Goal: Transaction & Acquisition: Purchase product/service

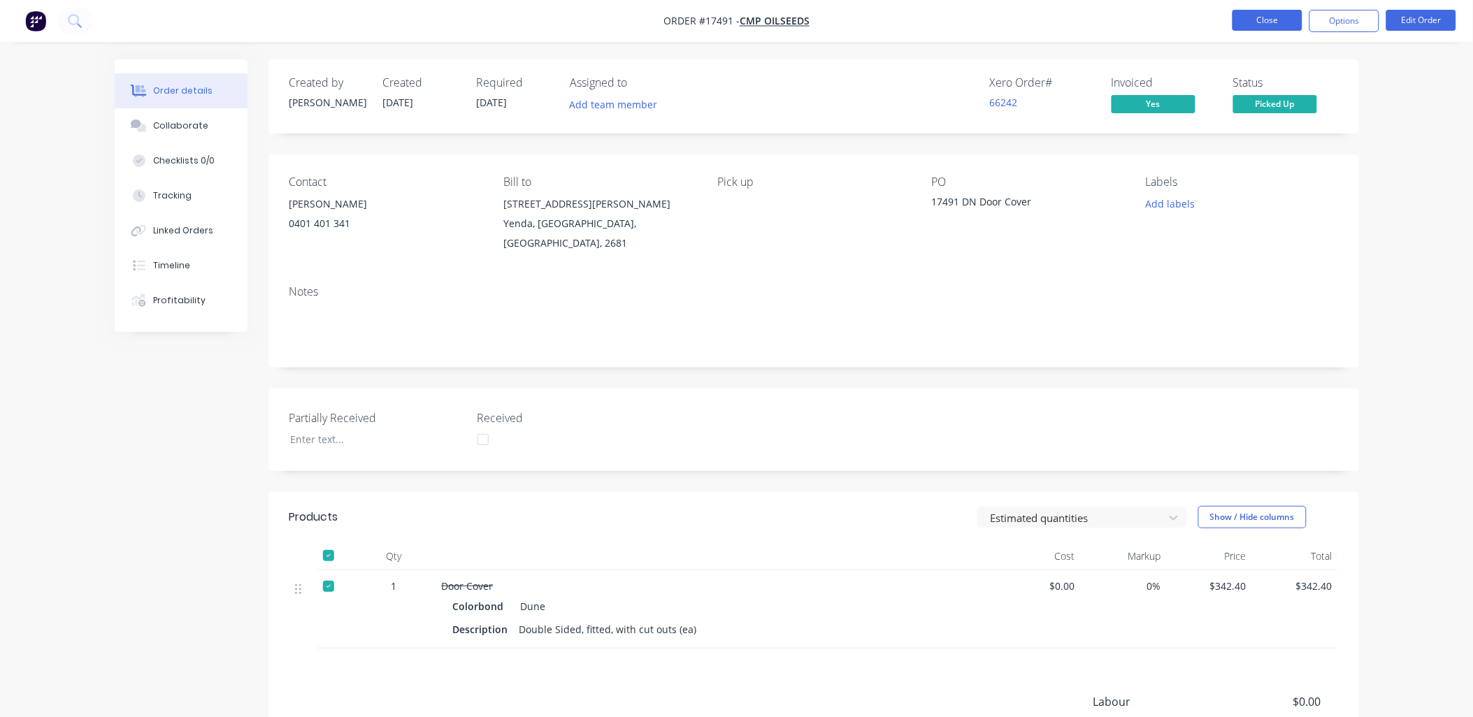
click at [1280, 16] on button "Close" at bounding box center [1267, 20] width 70 height 21
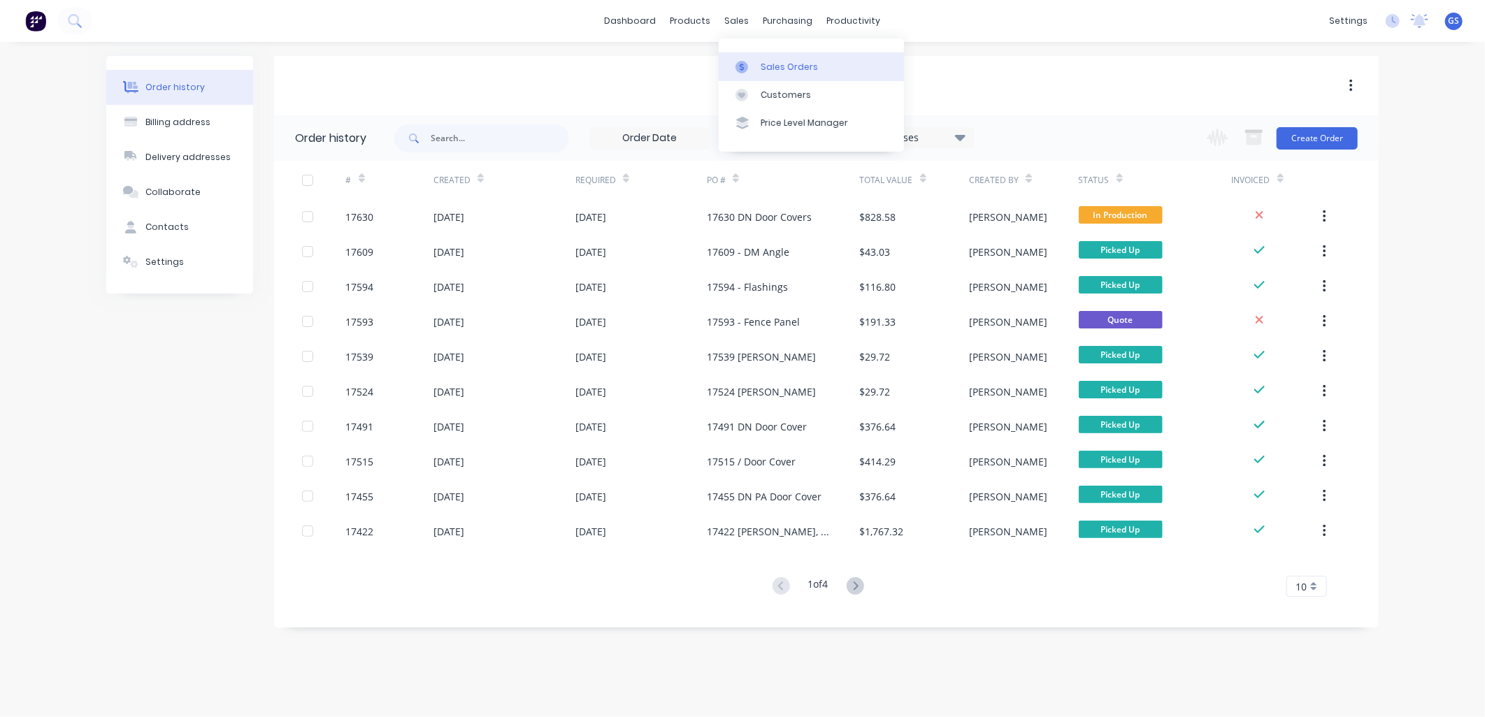
click at [790, 67] on div "Sales Orders" at bounding box center [788, 67] width 57 height 13
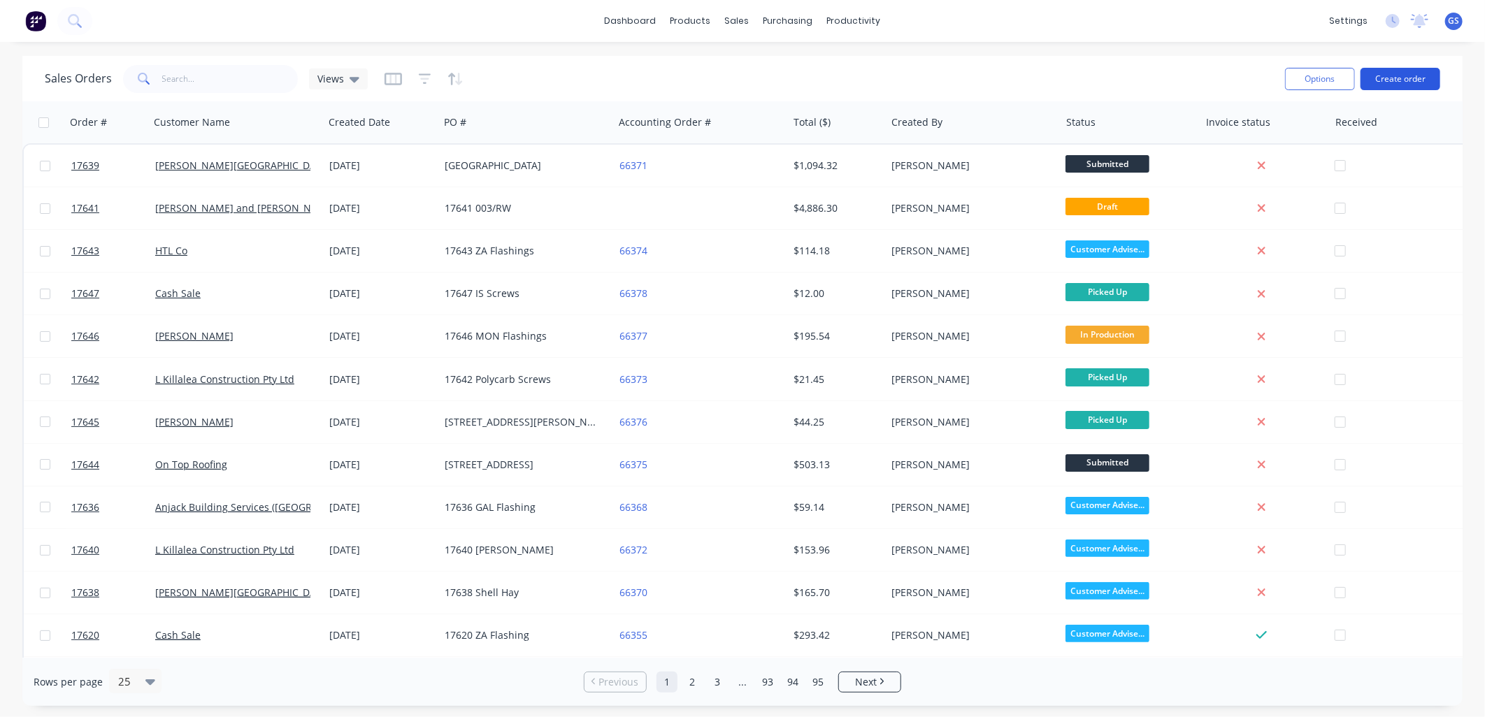
click at [1427, 73] on button "Create order" at bounding box center [1400, 79] width 80 height 22
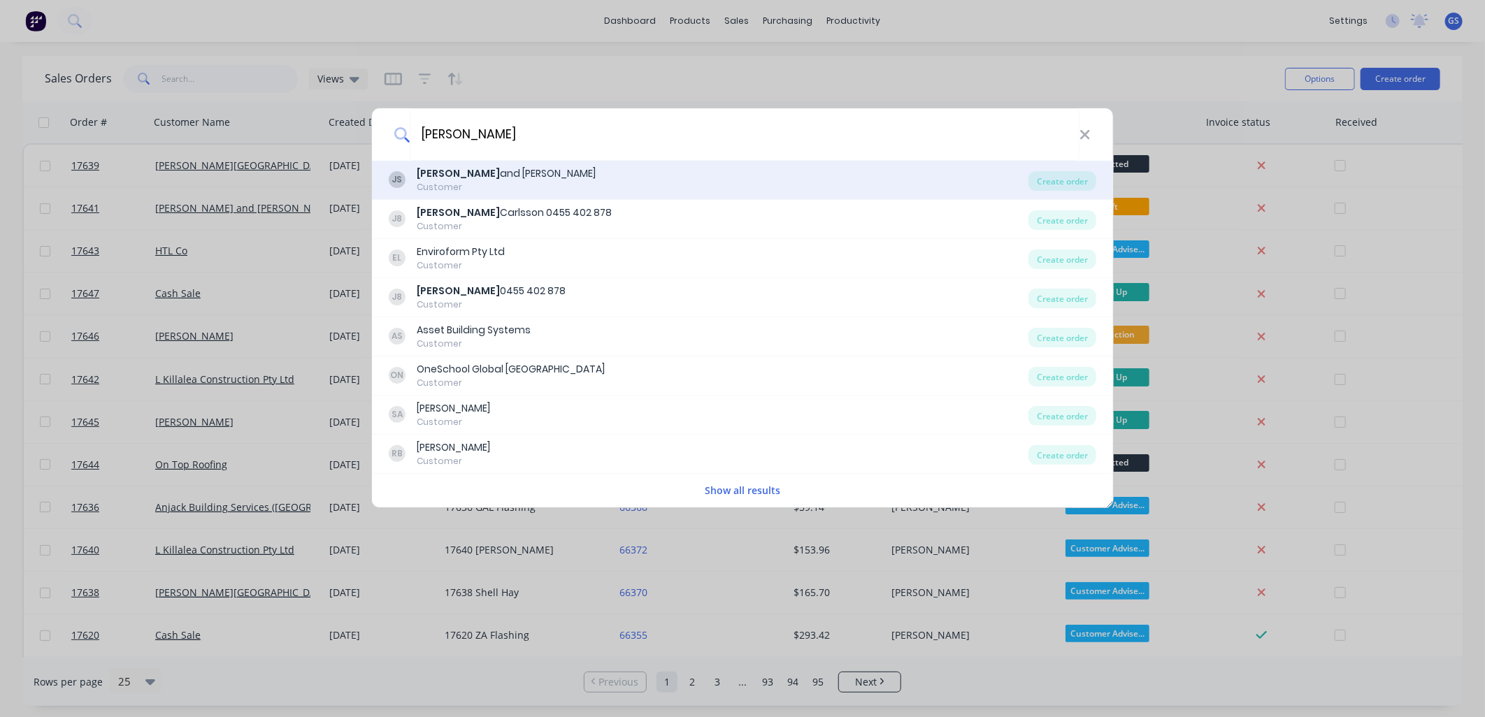
type input "[PERSON_NAME]"
click at [518, 179] on div "[PERSON_NAME] and [PERSON_NAME]" at bounding box center [506, 173] width 179 height 15
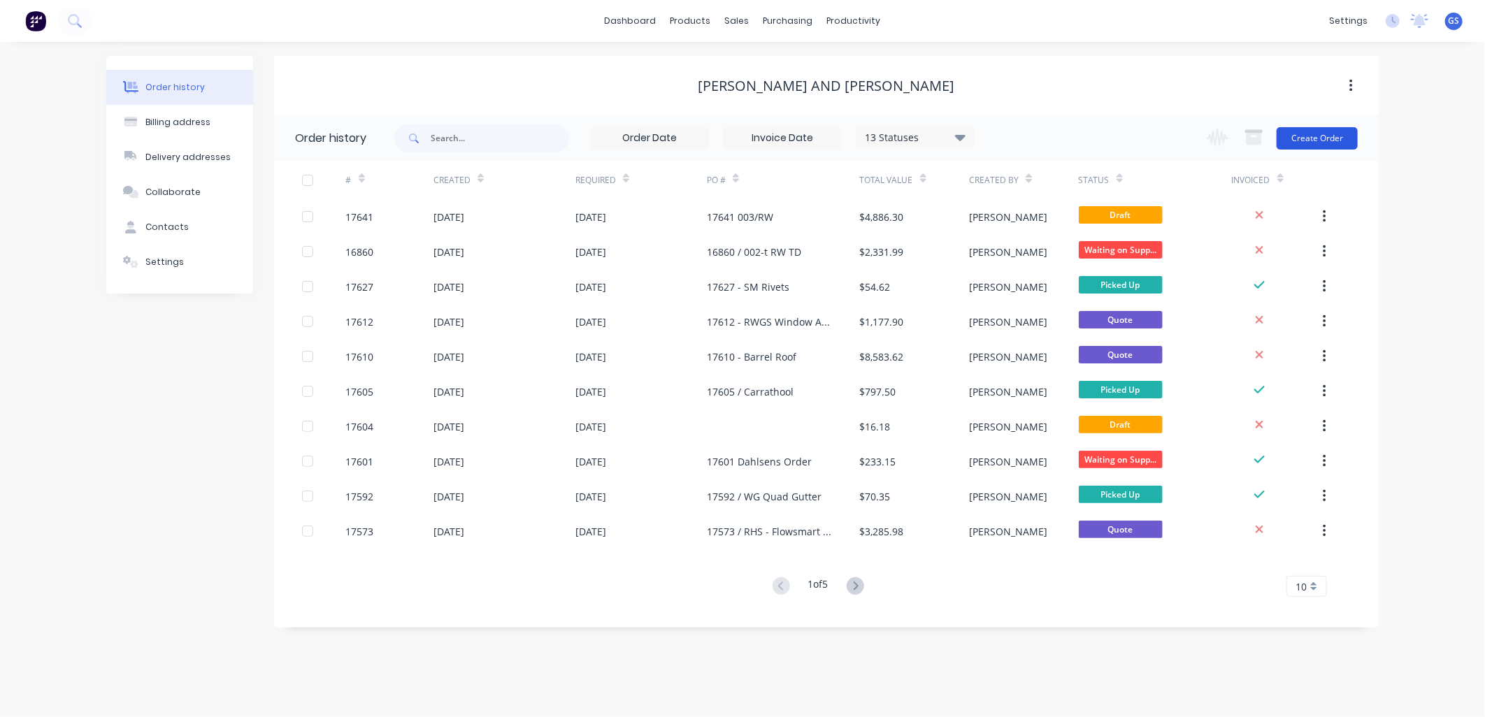
click at [1322, 134] on button "Create Order" at bounding box center [1316, 138] width 81 height 22
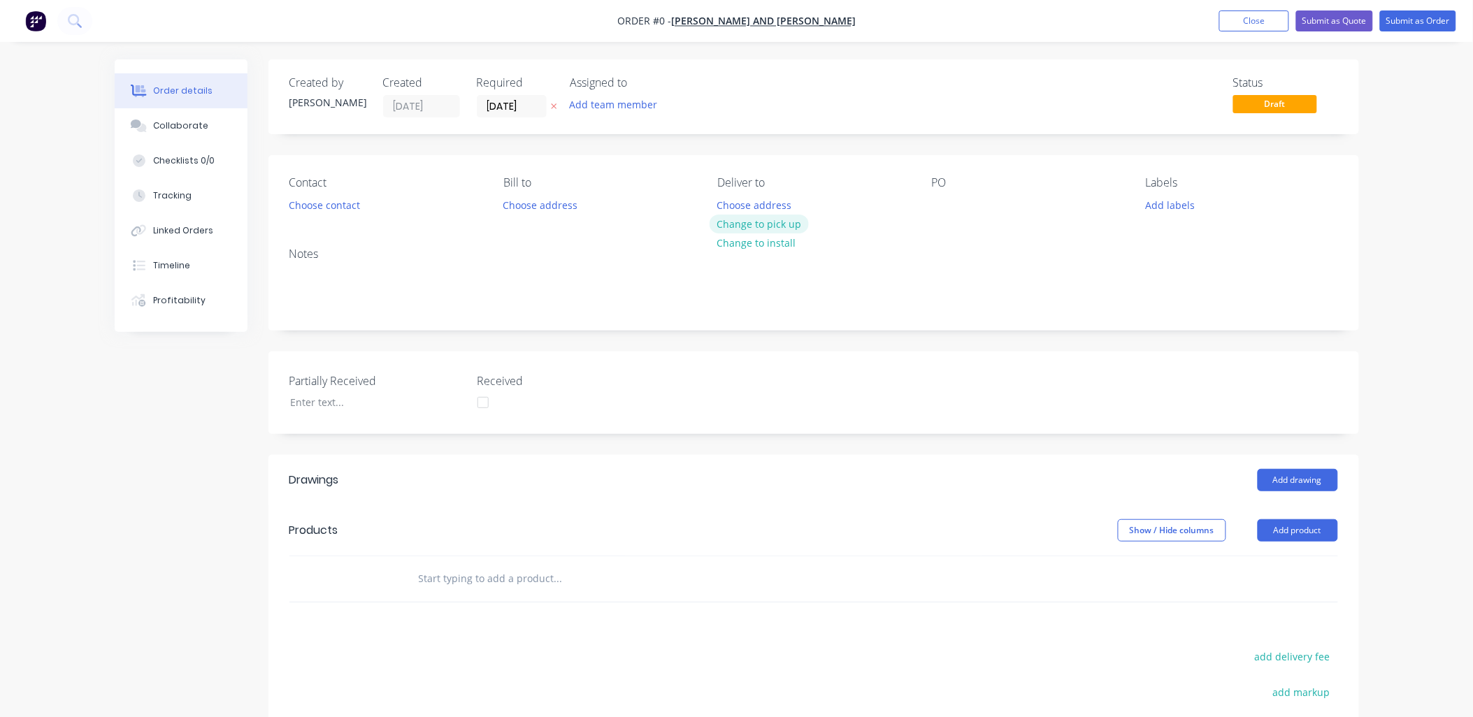
click at [791, 222] on button "Change to pick up" at bounding box center [758, 224] width 99 height 19
click at [953, 208] on div at bounding box center [943, 205] width 22 height 20
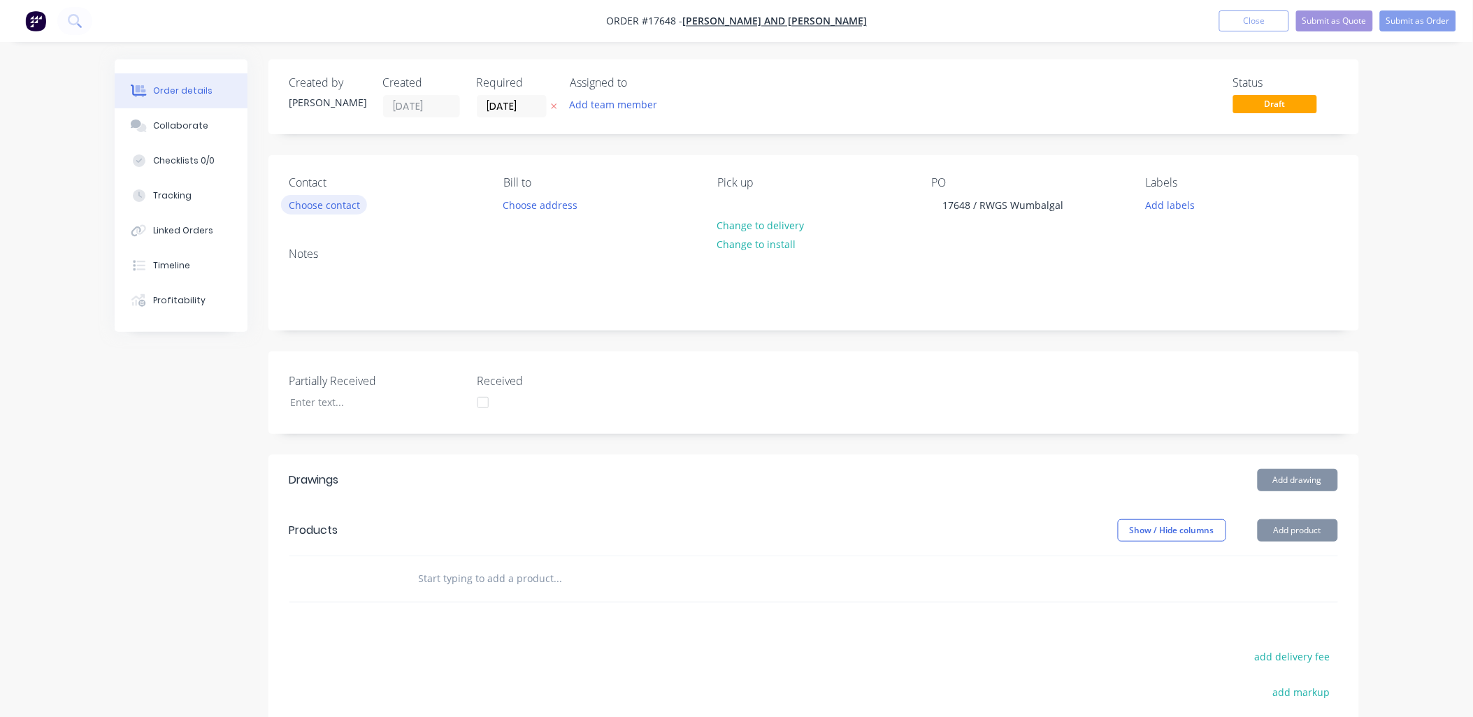
click at [347, 205] on button "Choose contact" at bounding box center [324, 204] width 86 height 19
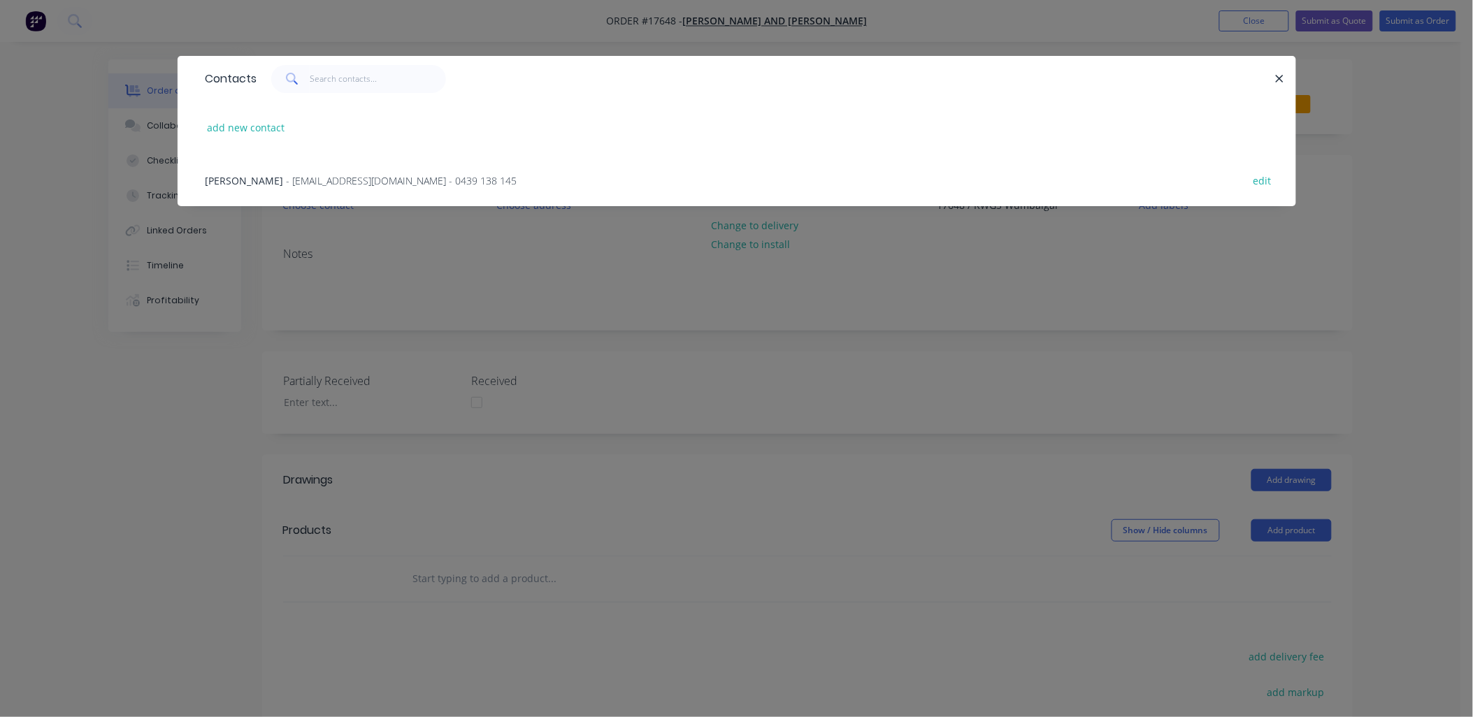
click at [368, 180] on span "- [EMAIL_ADDRESS][DOMAIN_NAME] - 0439 138 145" at bounding box center [402, 180] width 231 height 13
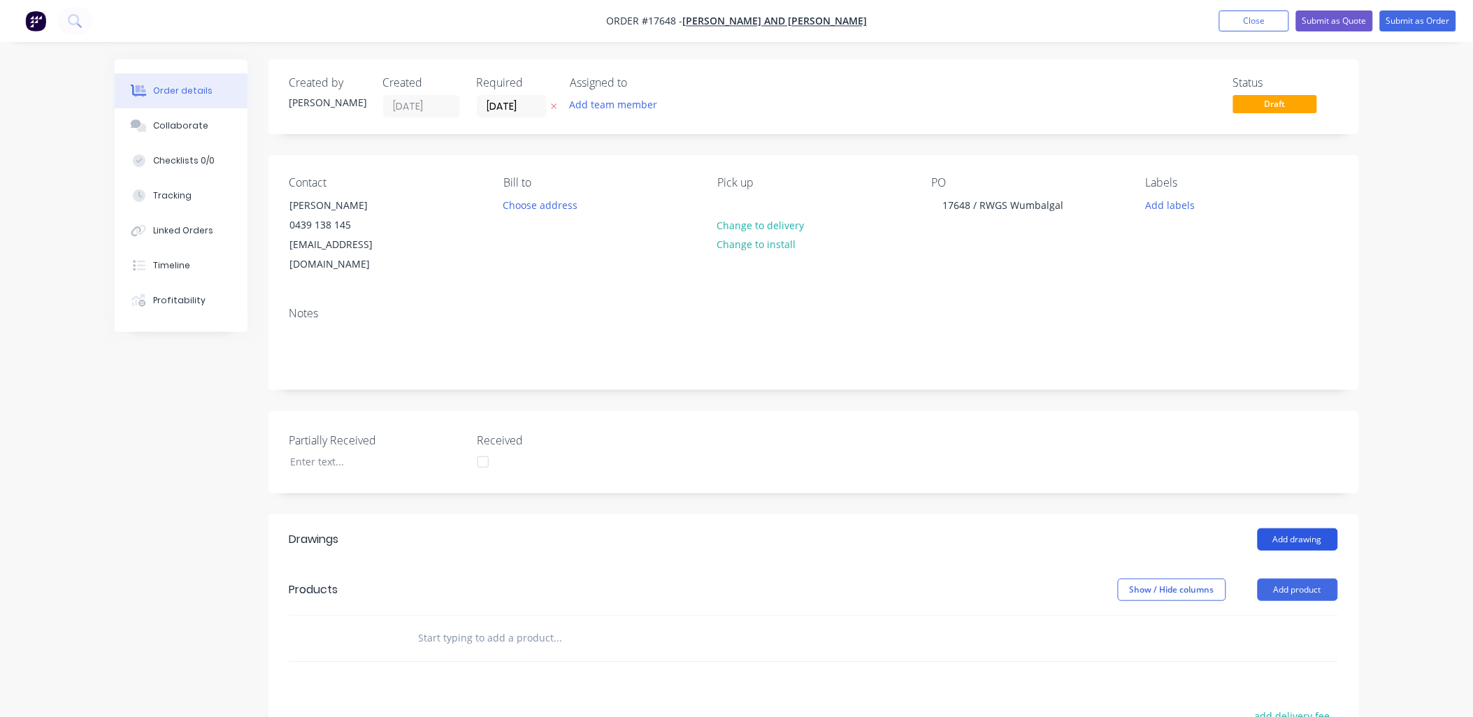
click at [1275, 528] on button "Add drawing" at bounding box center [1297, 539] width 80 height 22
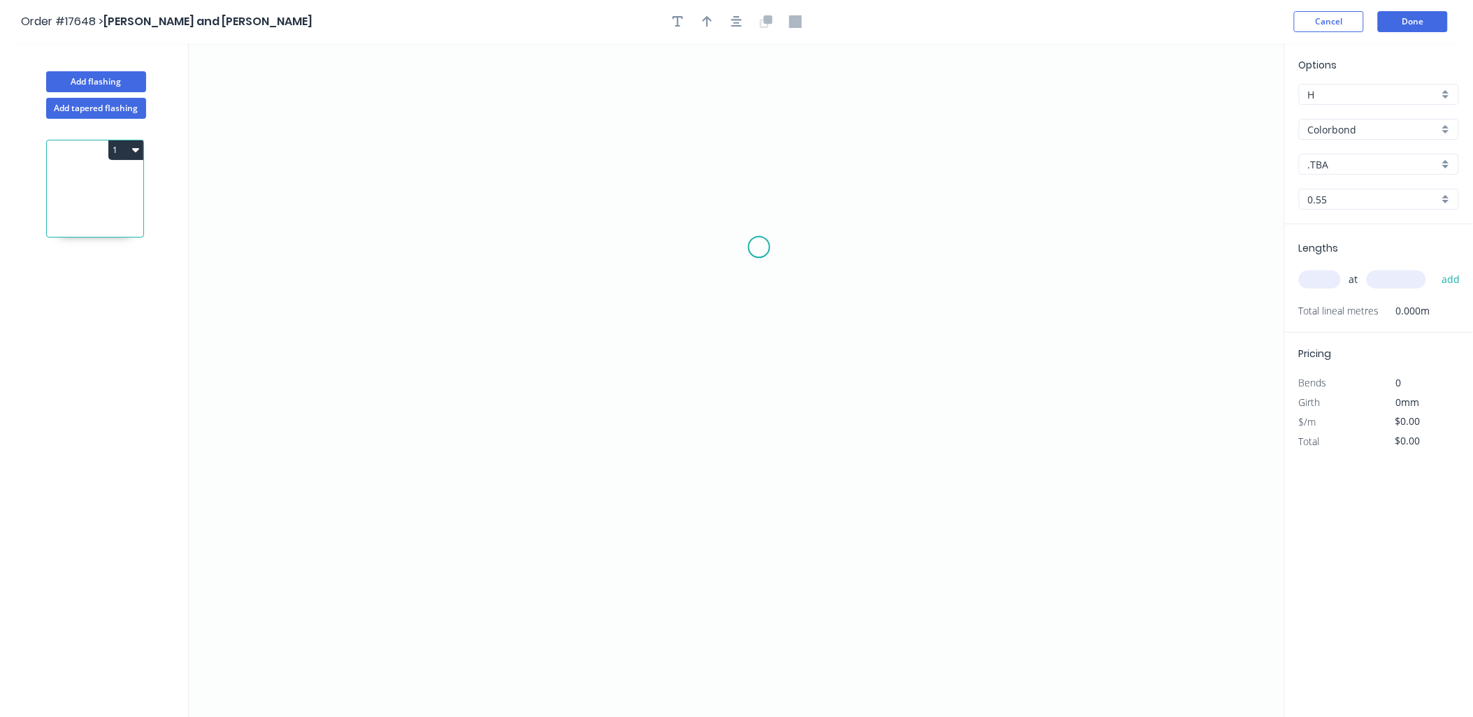
click at [759, 247] on icon "0" at bounding box center [737, 380] width 1096 height 674
click at [802, 213] on icon "0" at bounding box center [737, 380] width 1096 height 674
click at [617, 213] on icon at bounding box center [709, 213] width 185 height 0
drag, startPoint x: 630, startPoint y: 633, endPoint x: 656, endPoint y: 638, distance: 26.5
click at [630, 632] on icon "0 ? ? ? º" at bounding box center [737, 380] width 1096 height 674
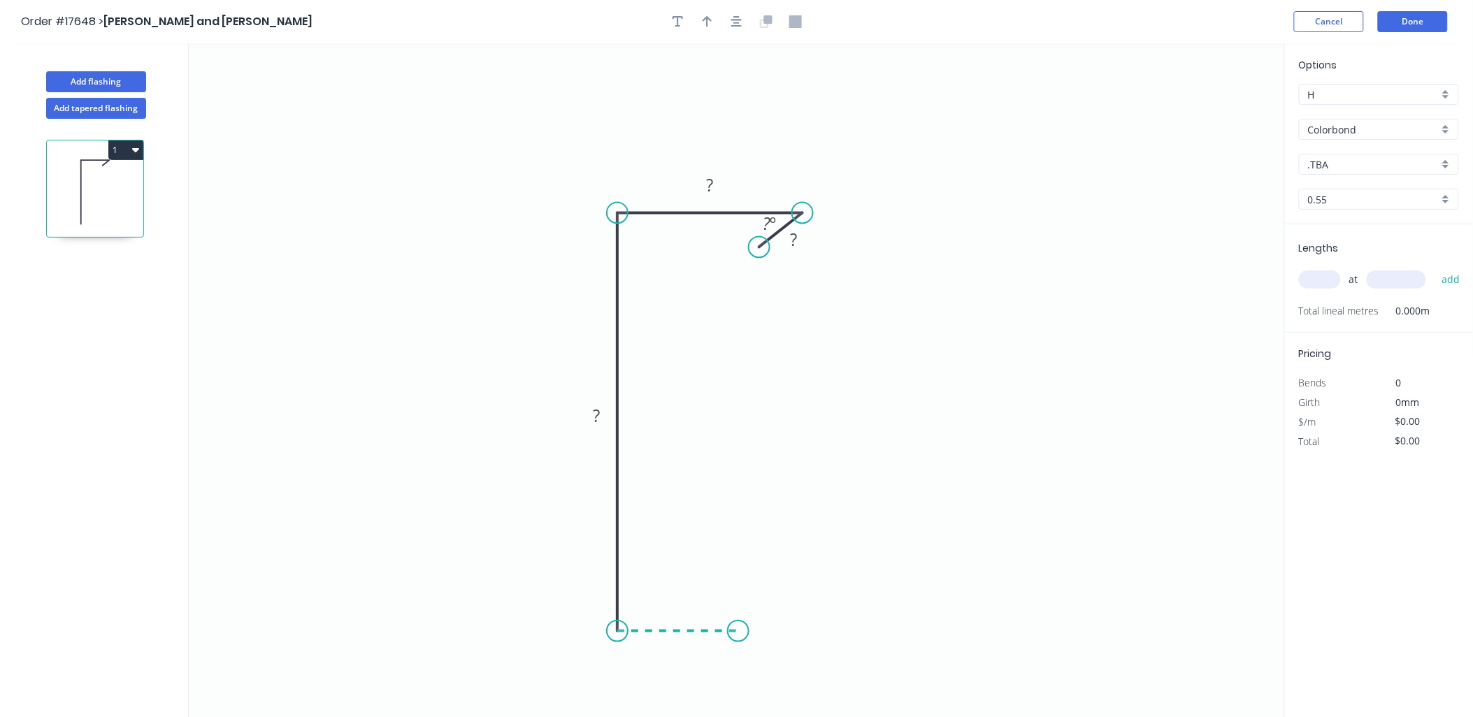
click at [737, 628] on icon "0 ? ? ? ? º" at bounding box center [737, 380] width 1096 height 674
click at [794, 247] on tspan "?" at bounding box center [793, 240] width 7 height 23
type input "$14.50"
click at [686, 645] on tspan "30" at bounding box center [677, 645] width 20 height 23
drag, startPoint x: 605, startPoint y: 414, endPoint x: 612, endPoint y: 439, distance: 26.1
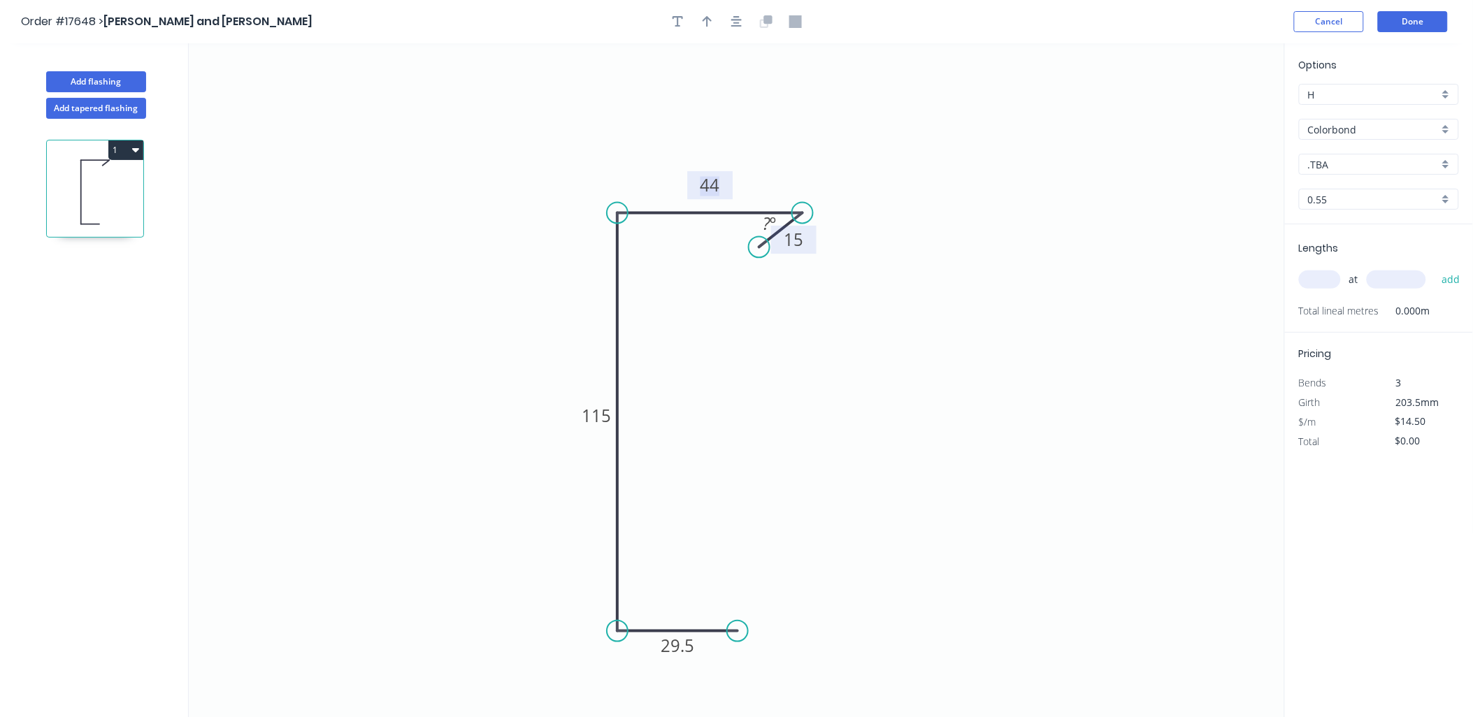
click at [605, 414] on tspan "115" at bounding box center [596, 415] width 29 height 23
click at [678, 642] on tspan "29.5" at bounding box center [677, 645] width 34 height 23
drag, startPoint x: 691, startPoint y: 640, endPoint x: 705, endPoint y: 662, distance: 25.8
click at [695, 644] on g "29" at bounding box center [677, 645] width 45 height 28
drag, startPoint x: 686, startPoint y: 652, endPoint x: 702, endPoint y: 686, distance: 37.8
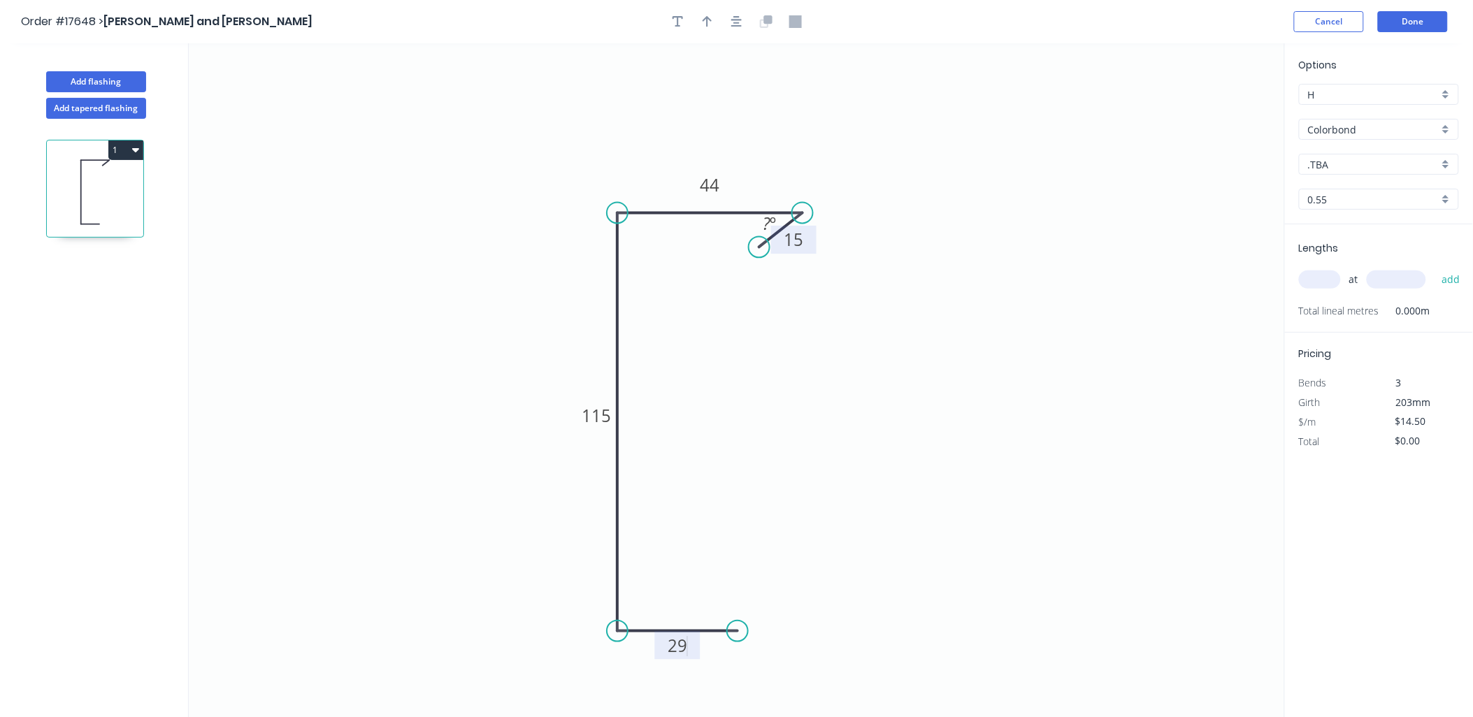
click at [689, 653] on g "29" at bounding box center [677, 645] width 28 height 23
click at [1115, 324] on icon "0 29.5 115 44 15 ? º" at bounding box center [737, 380] width 1096 height 674
click at [1447, 130] on div "Colorbond" at bounding box center [1379, 129] width 160 height 21
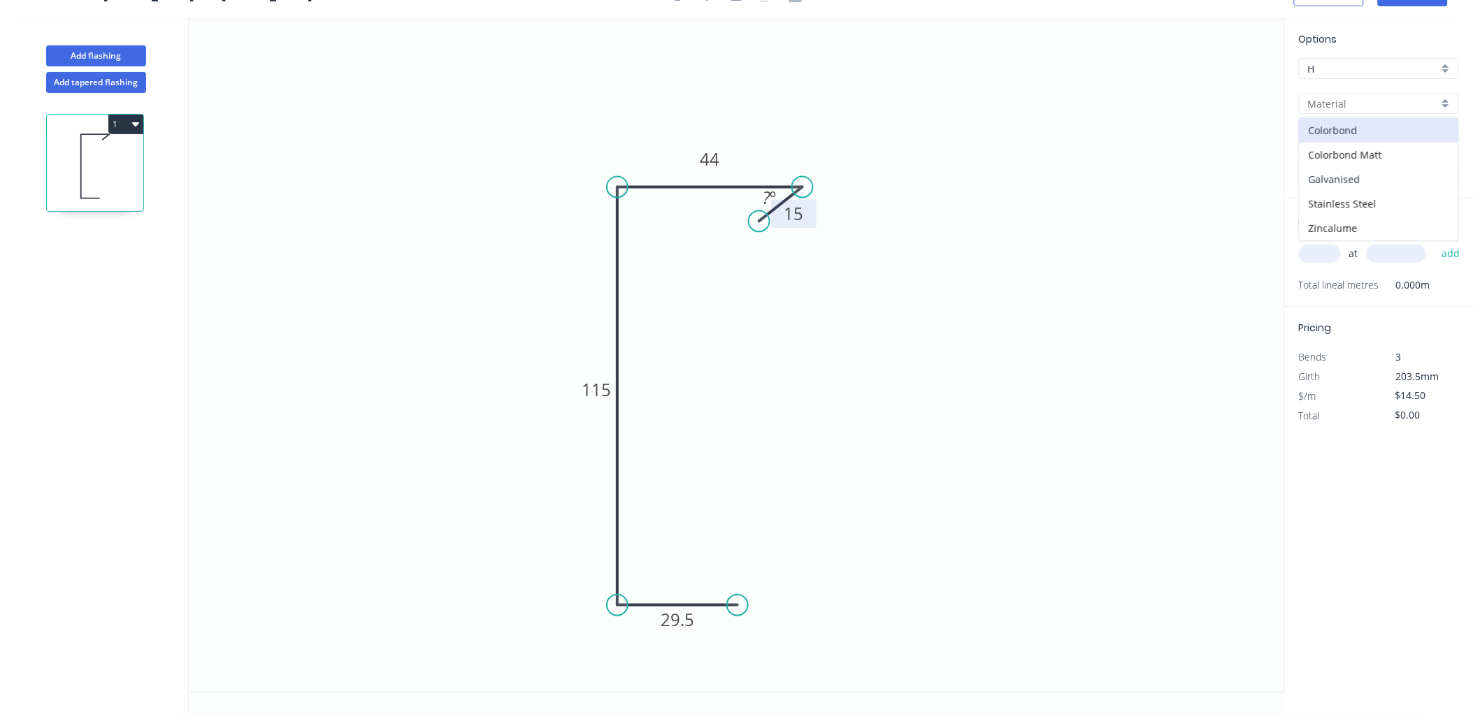
click at [1349, 182] on div "Galvanised" at bounding box center [1378, 179] width 159 height 24
type input "Galvanised"
type input "$11.92"
click at [1440, 171] on div "0.55" at bounding box center [1379, 173] width 160 height 21
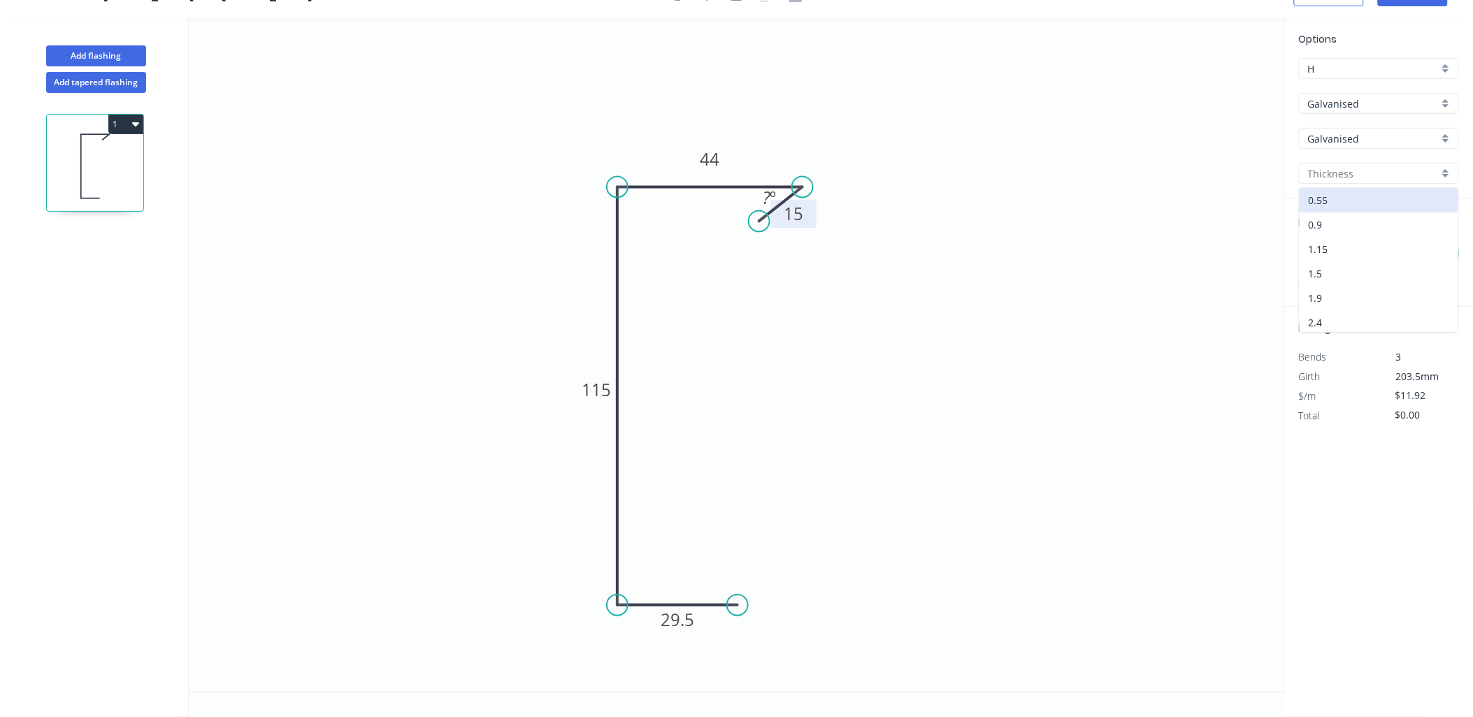
click at [1367, 226] on div "0.9" at bounding box center [1378, 224] width 159 height 24
type input "0.9"
type input "$18.80"
click at [1320, 252] on input "text" at bounding box center [1320, 254] width 42 height 18
type input "22"
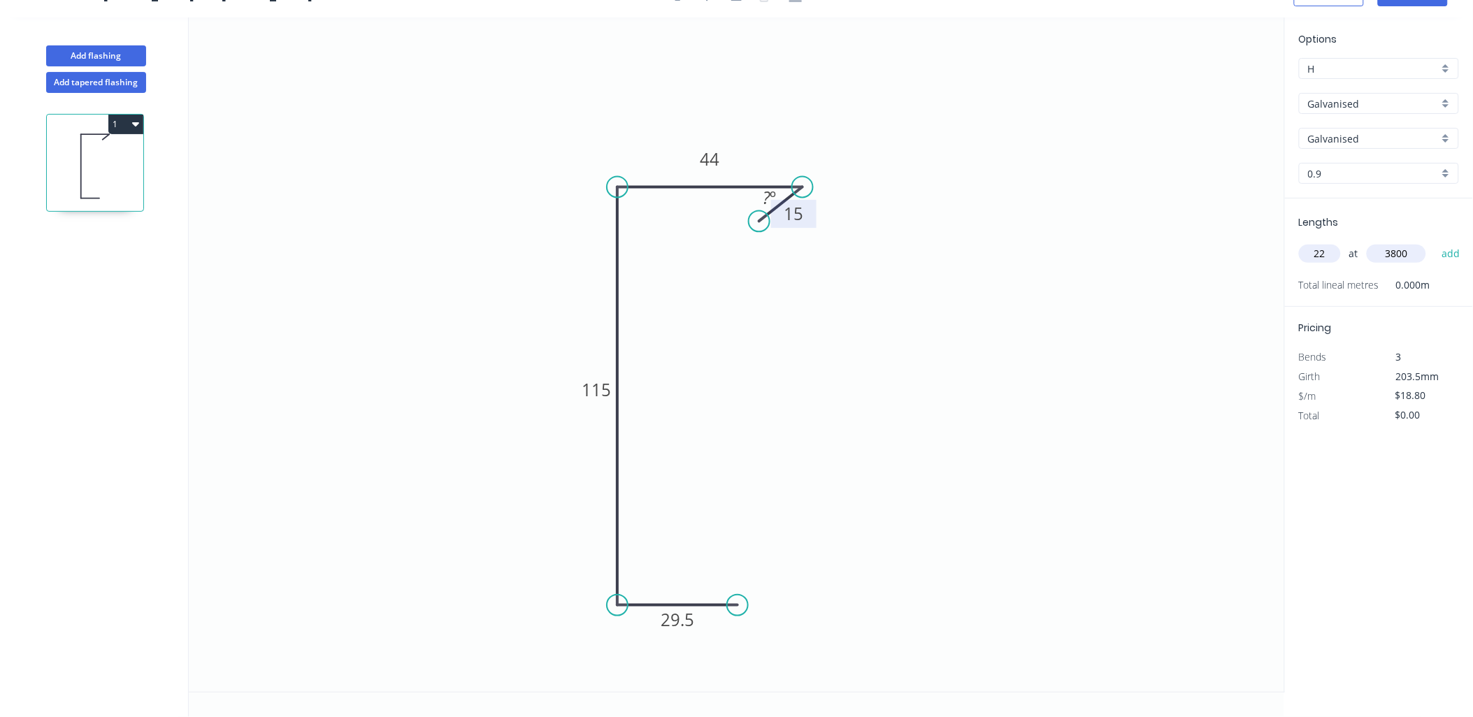
type input "3800"
click at [1434, 242] on button "add" at bounding box center [1450, 254] width 33 height 24
type input "$1,571.68"
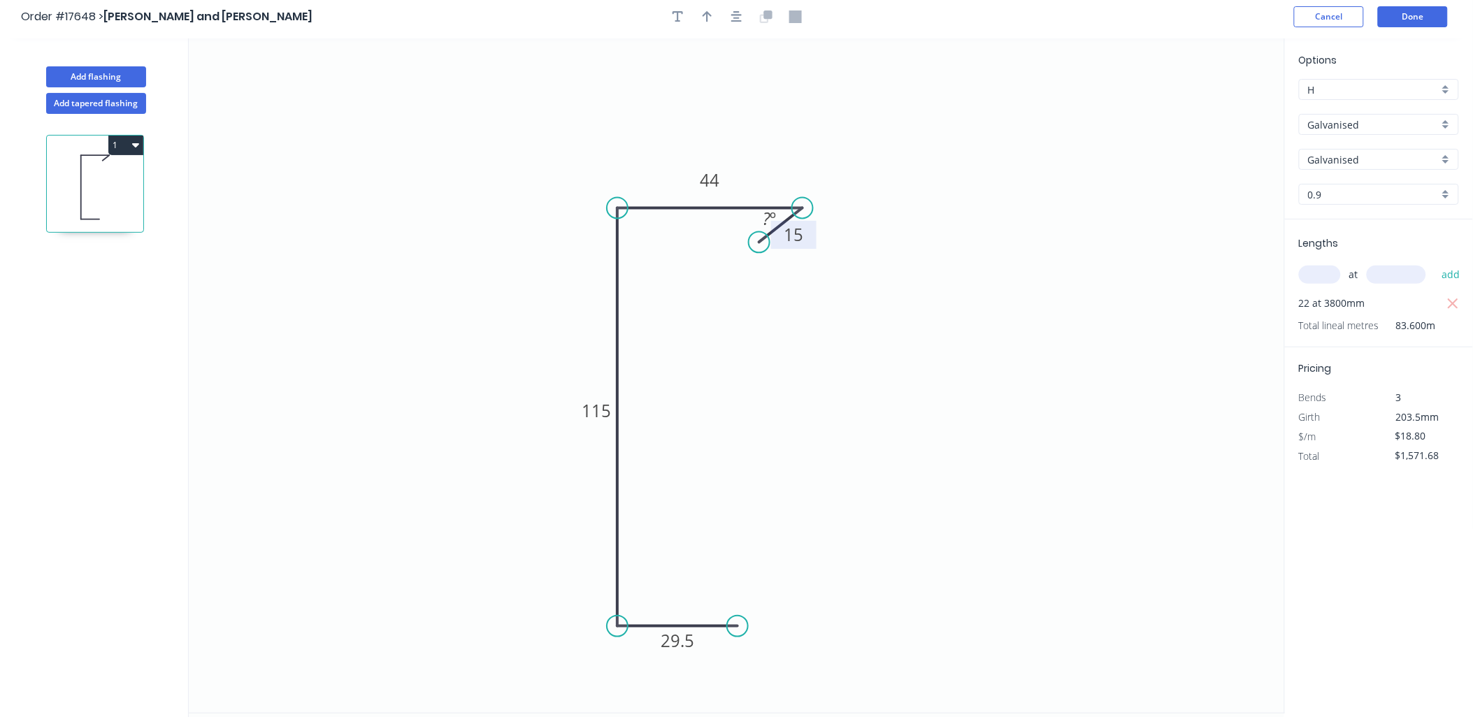
scroll to position [0, 0]
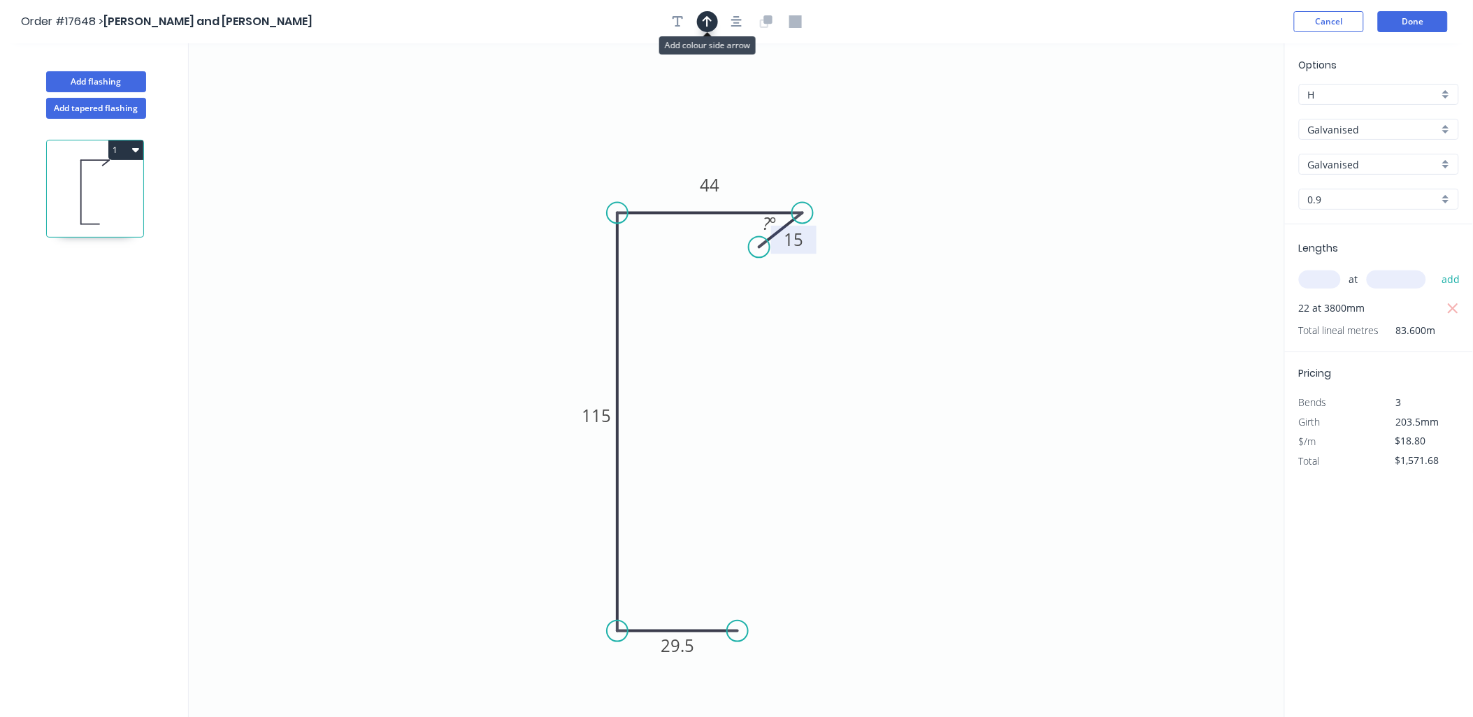
drag, startPoint x: 710, startPoint y: 27, endPoint x: 788, endPoint y: 61, distance: 84.8
click at [711, 27] on icon "button" at bounding box center [707, 21] width 10 height 13
drag, startPoint x: 1212, startPoint y: 106, endPoint x: 876, endPoint y: 142, distance: 337.4
click at [802, 150] on icon "0 29.5 115 44 15 ? º" at bounding box center [737, 380] width 1096 height 674
drag, startPoint x: 1211, startPoint y: 112, endPoint x: 797, endPoint y: 175, distance: 419.2
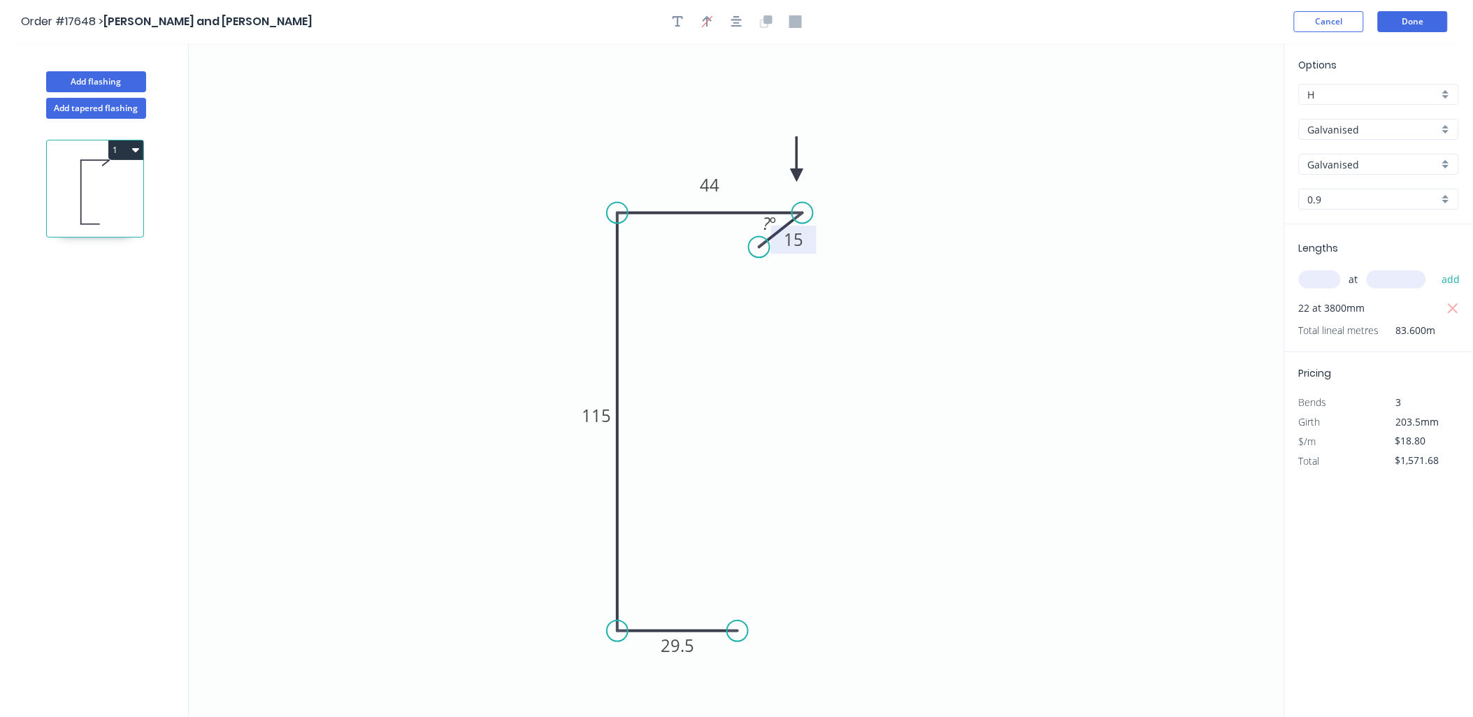
click at [797, 175] on icon at bounding box center [796, 159] width 13 height 45
click at [771, 224] on tspan "º" at bounding box center [773, 223] width 6 height 23
click at [835, 259] on icon "0 29.5 115 44 15 135 º" at bounding box center [737, 380] width 1096 height 674
click at [770, 229] on tspan "135" at bounding box center [766, 223] width 27 height 23
drag, startPoint x: 744, startPoint y: 227, endPoint x: 709, endPoint y: 238, distance: 36.5
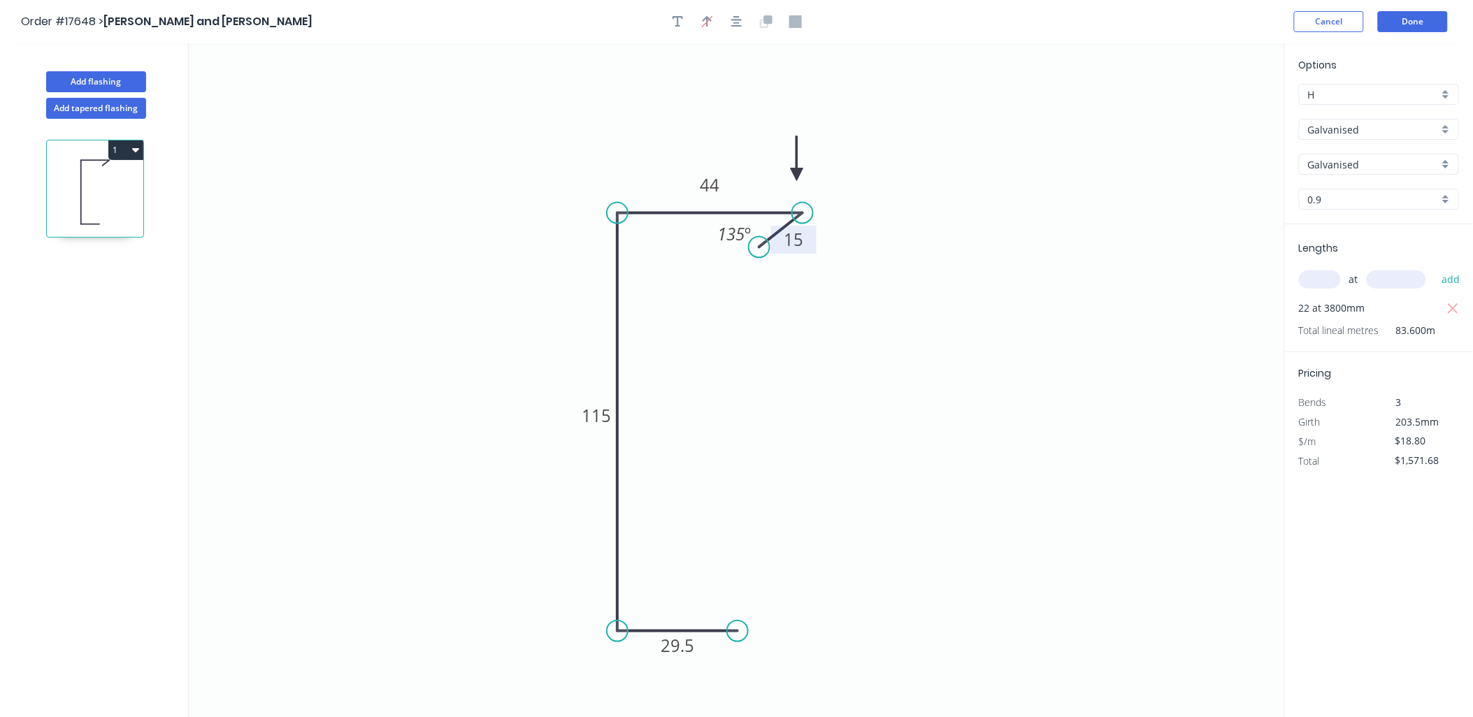
click at [709, 238] on rect at bounding box center [735, 233] width 52 height 28
click at [1050, 288] on icon "0 29.5 115 44 15 135 º" at bounding box center [737, 380] width 1096 height 674
click at [676, 20] on icon "button" at bounding box center [677, 21] width 11 height 13
click at [305, 87] on textarea at bounding box center [278, 99] width 113 height 52
type textarea "See GPS for angles"
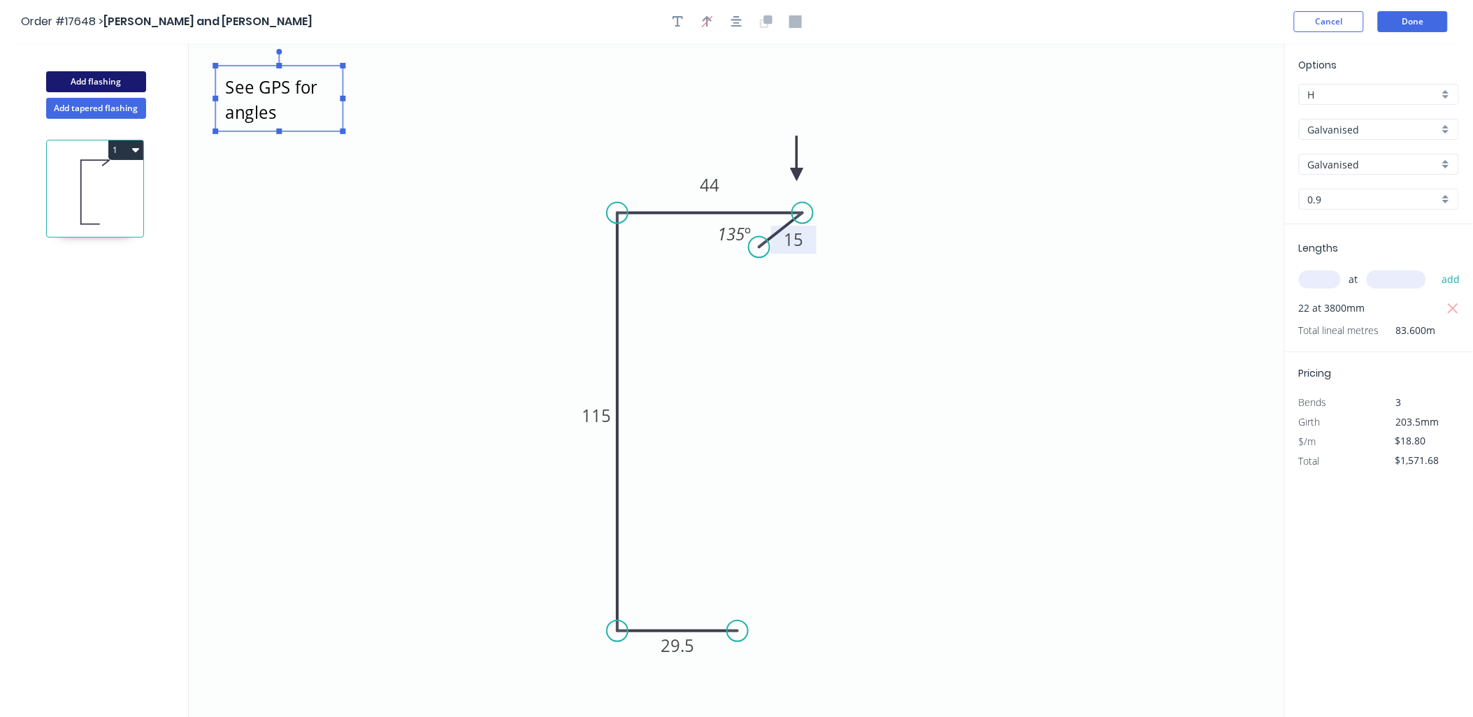
click at [108, 80] on button "Add flashing" at bounding box center [96, 81] width 100 height 21
click at [347, 144] on icon "See GPS for angles 29.5 115 44 15 135 º" at bounding box center [737, 380] width 1096 height 674
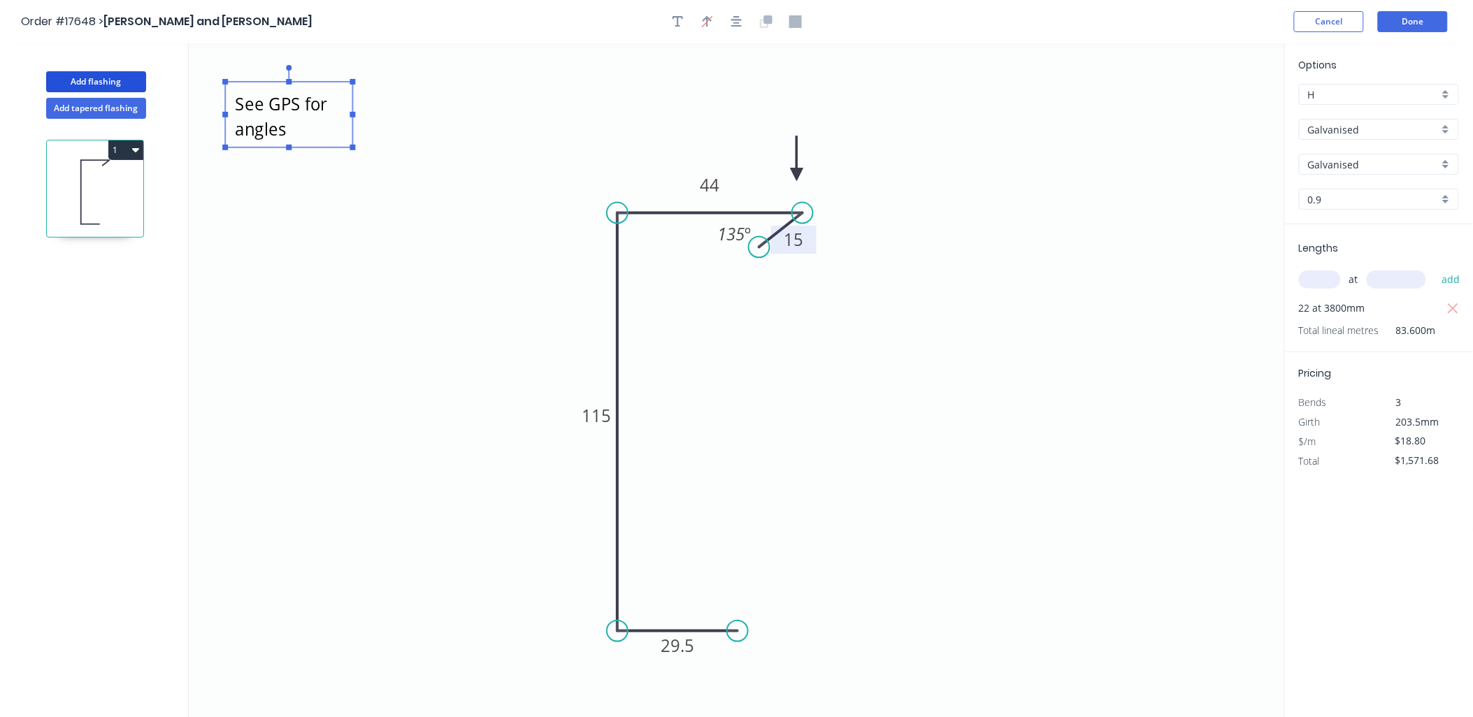
drag, startPoint x: 340, startPoint y: 98, endPoint x: 354, endPoint y: 114, distance: 21.3
click at [352, 114] on g "See GPS for angles" at bounding box center [288, 107] width 133 height 85
drag, startPoint x: 355, startPoint y: 113, endPoint x: 548, endPoint y: 108, distance: 192.9
click at [550, 108] on g at bounding box center [394, 107] width 338 height 85
click at [117, 79] on button "Add flashing" at bounding box center [96, 81] width 100 height 21
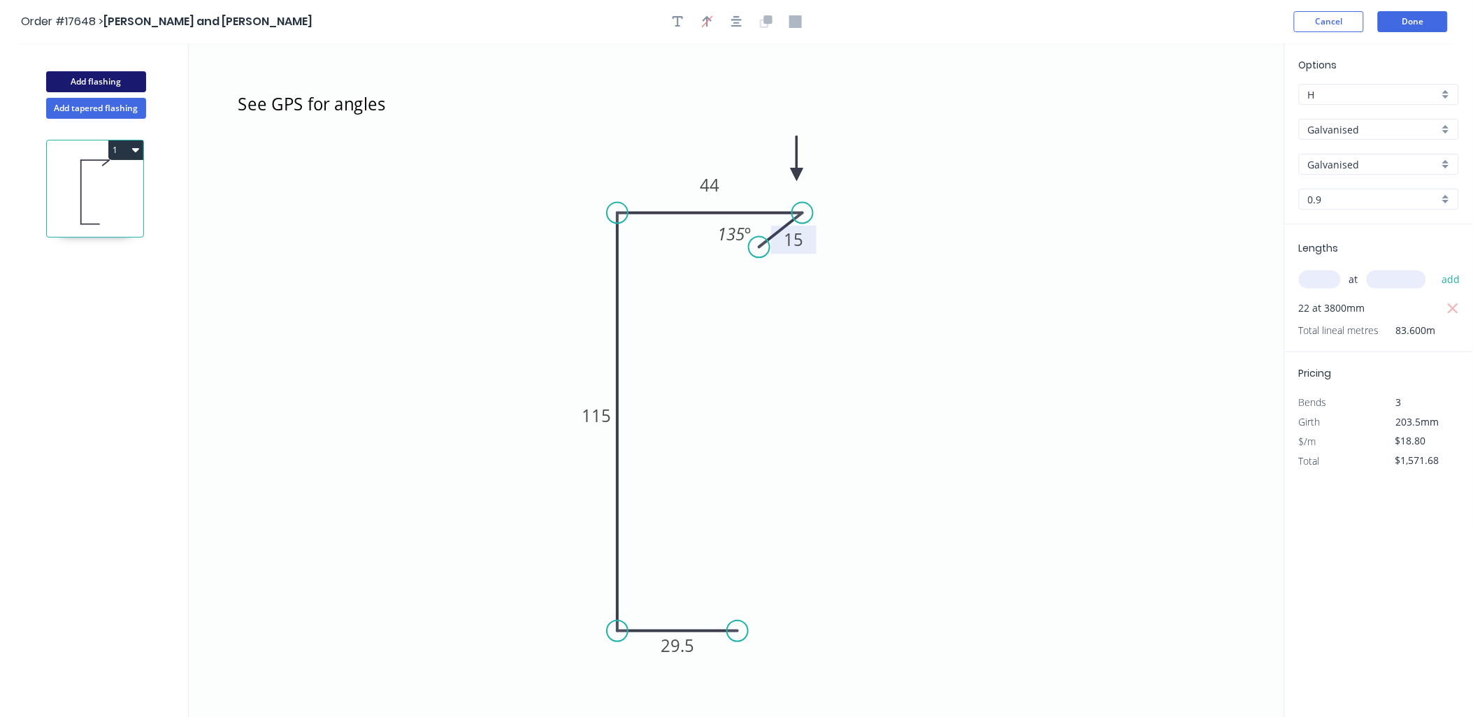
click at [120, 78] on button "Add flashing" at bounding box center [96, 81] width 100 height 21
type input "$0.00"
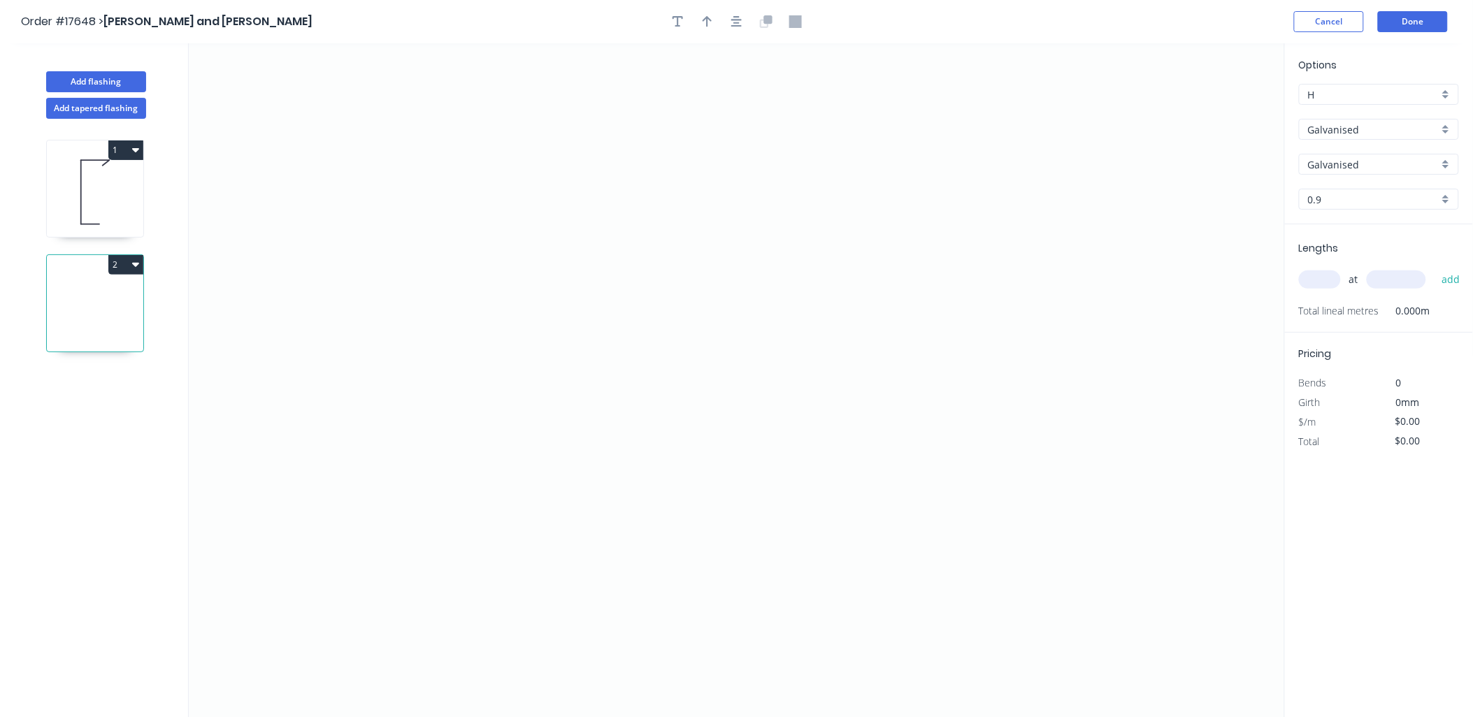
click at [1447, 127] on div "Galvanised" at bounding box center [1379, 129] width 160 height 21
click at [1350, 248] on div "Zincalume" at bounding box center [1378, 254] width 159 height 24
type input "Zincalume"
type input "0.55"
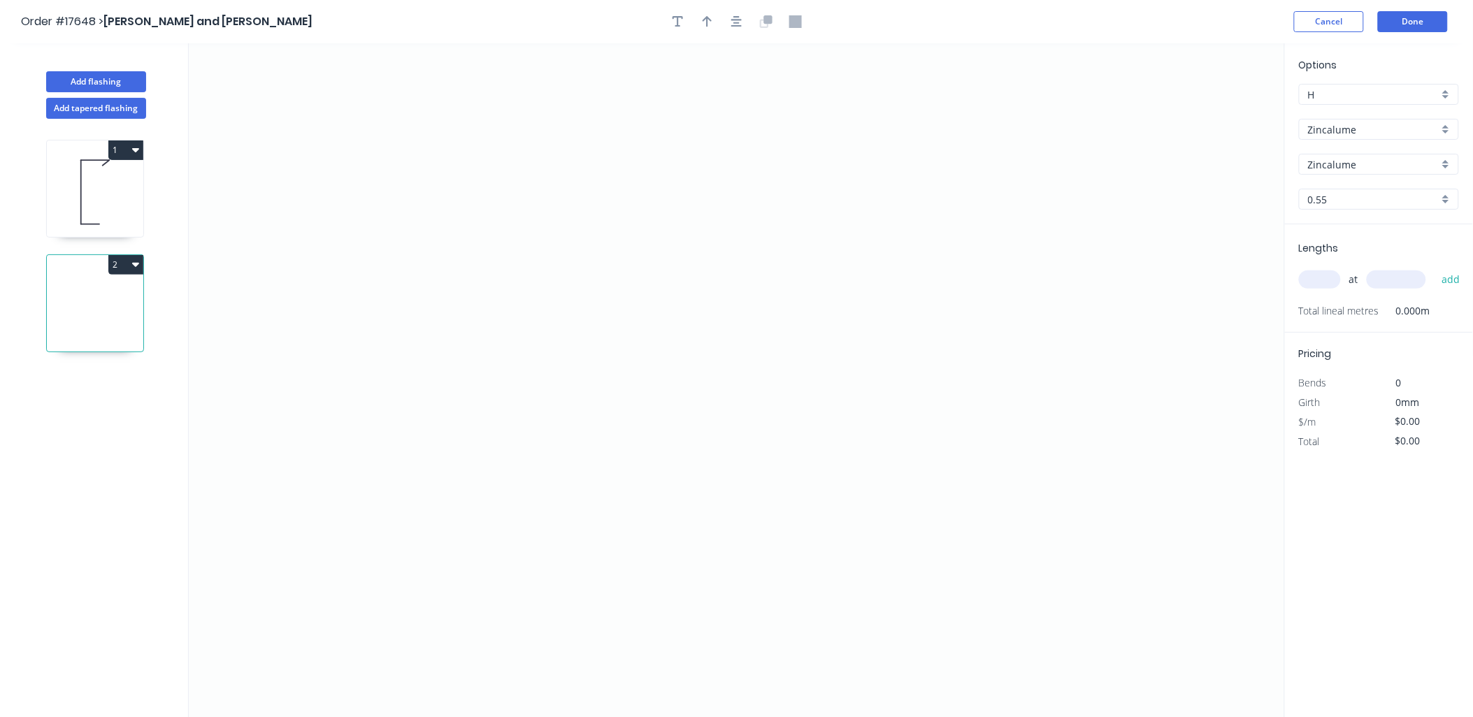
click at [1445, 199] on div "0.55" at bounding box center [1379, 199] width 160 height 21
click at [1361, 252] on div "0.75" at bounding box center [1378, 250] width 159 height 24
type input "0.75"
drag, startPoint x: 800, startPoint y: 238, endPoint x: 748, endPoint y: 253, distance: 54.0
click at [767, 246] on icon "0" at bounding box center [737, 380] width 1096 height 674
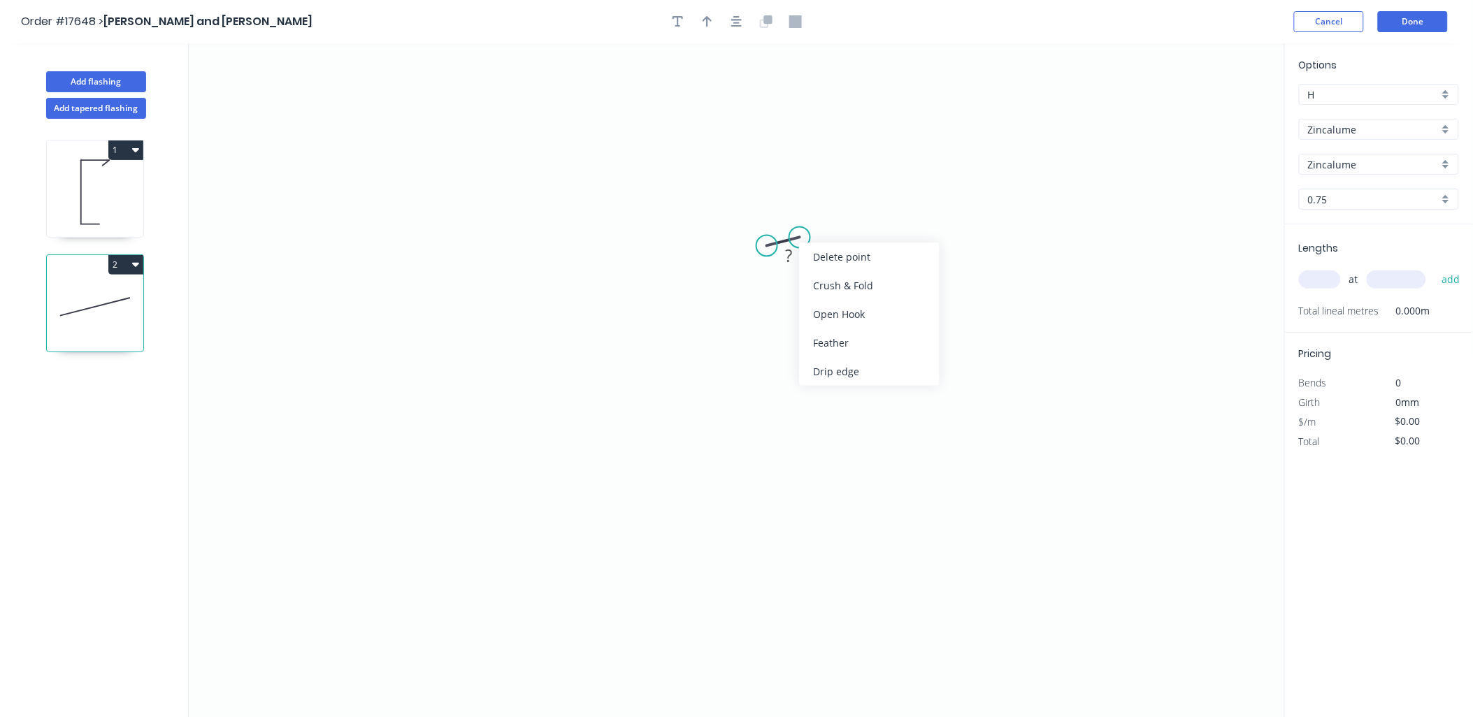
drag, startPoint x: 843, startPoint y: 252, endPoint x: 797, endPoint y: 254, distance: 46.2
click at [843, 252] on div "Delete point" at bounding box center [869, 257] width 140 height 29
click at [814, 238] on icon "0" at bounding box center [737, 380] width 1096 height 674
click at [660, 236] on icon "0" at bounding box center [737, 380] width 1096 height 674
click at [661, 414] on icon "0 ?" at bounding box center [737, 380] width 1096 height 674
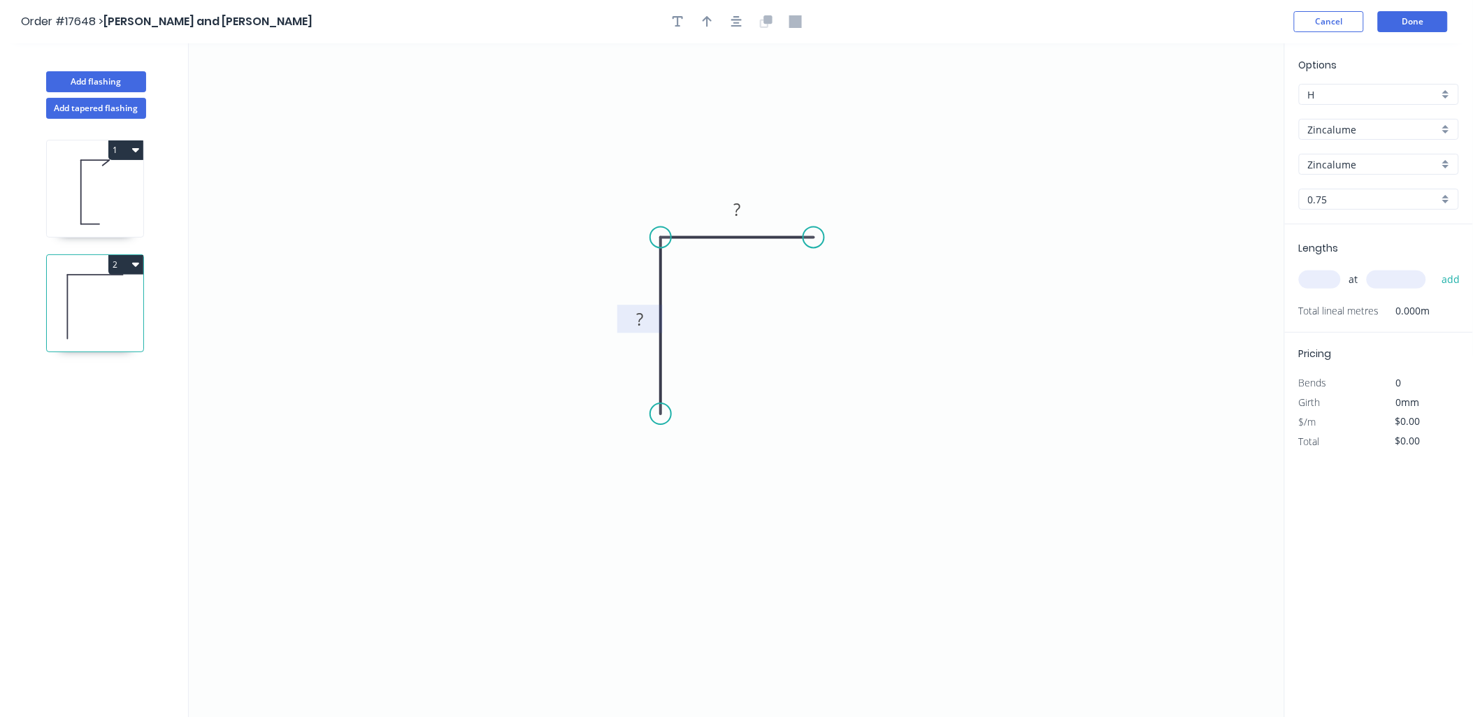
click at [640, 318] on g "?" at bounding box center [640, 319] width 28 height 23
type input "$7.00"
click at [707, 19] on icon "button" at bounding box center [707, 21] width 10 height 11
drag, startPoint x: 1214, startPoint y: 106, endPoint x: 802, endPoint y: 203, distance: 422.8
click at [800, 203] on icon at bounding box center [797, 187] width 13 height 45
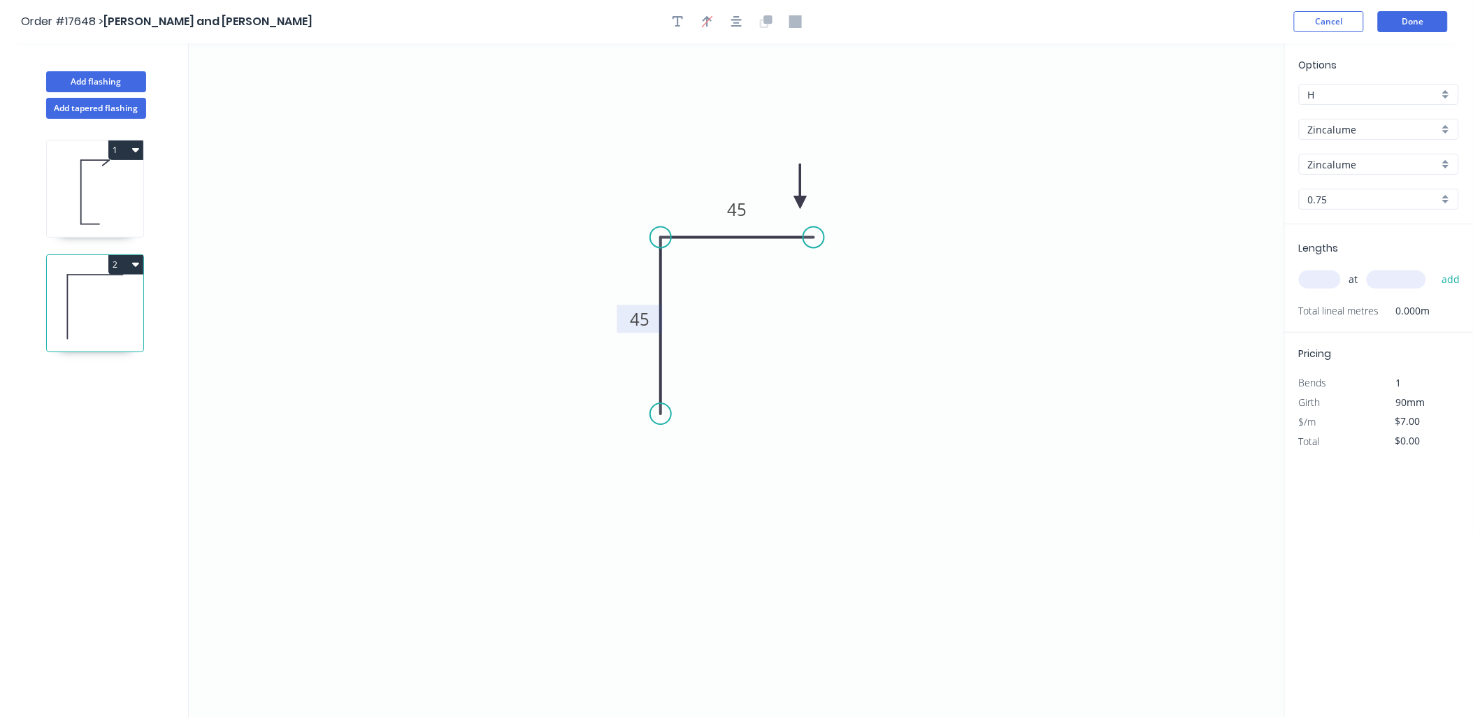
click at [1326, 278] on input "text" at bounding box center [1320, 279] width 42 height 18
type input "15"
type input "1500"
click at [1434, 268] on button "add" at bounding box center [1450, 280] width 33 height 24
type input "$157.50"
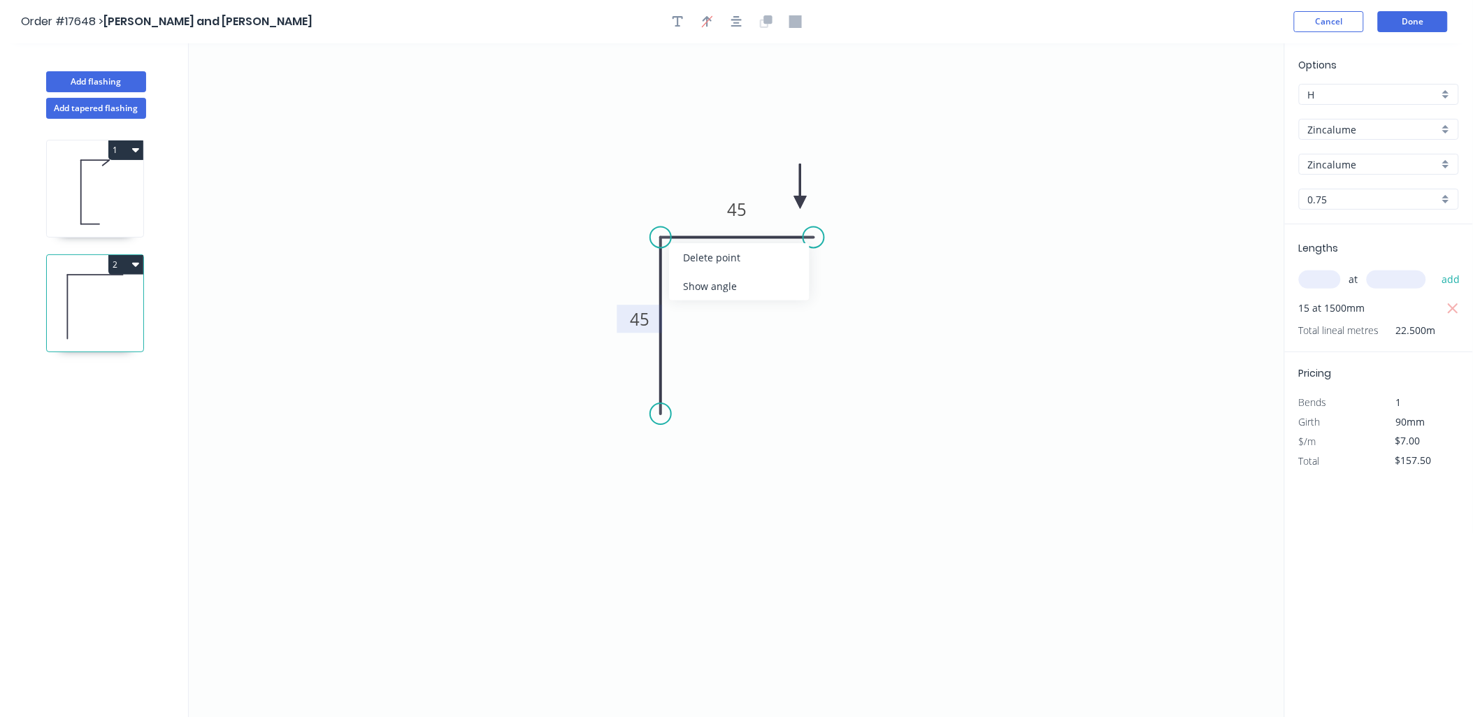
click at [1106, 124] on icon "0 45 45" at bounding box center [737, 380] width 1096 height 674
click at [1436, 23] on button "Done" at bounding box center [1413, 21] width 70 height 21
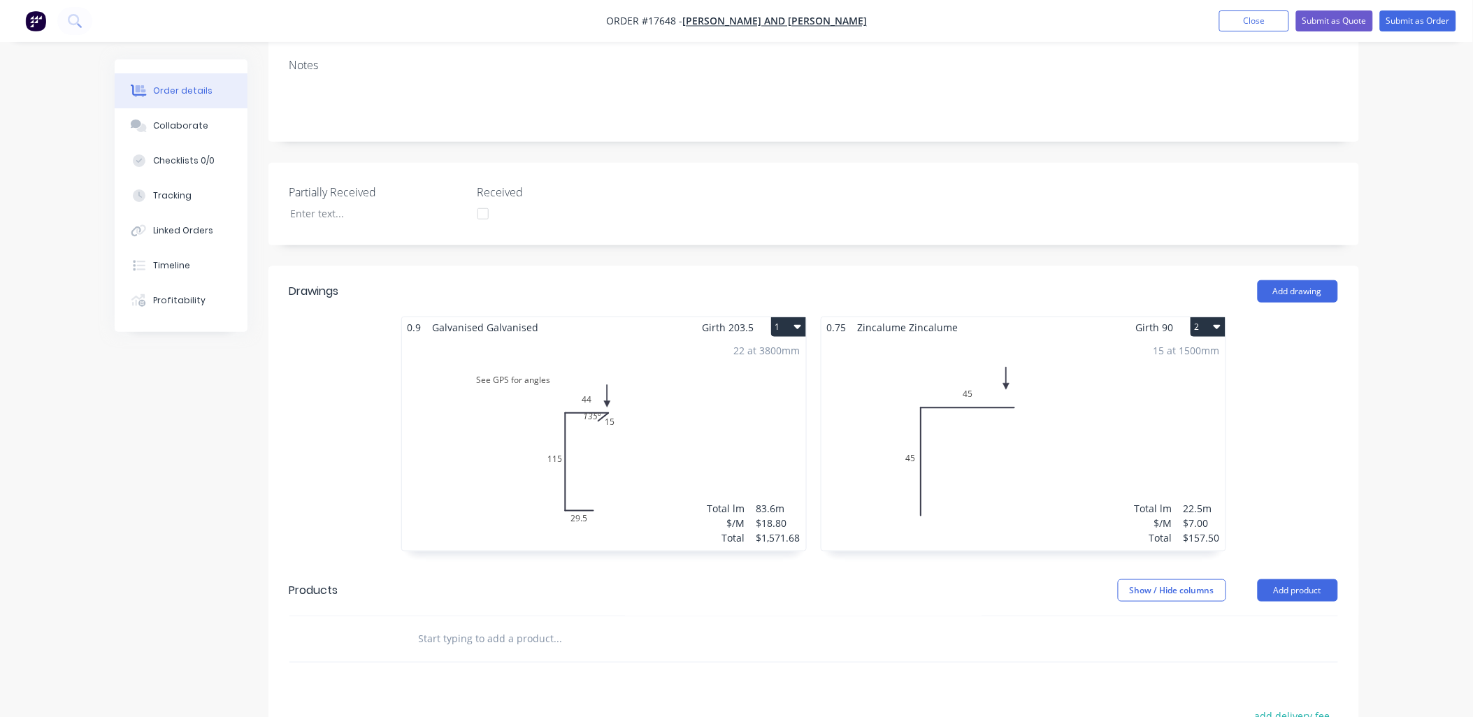
scroll to position [310, 0]
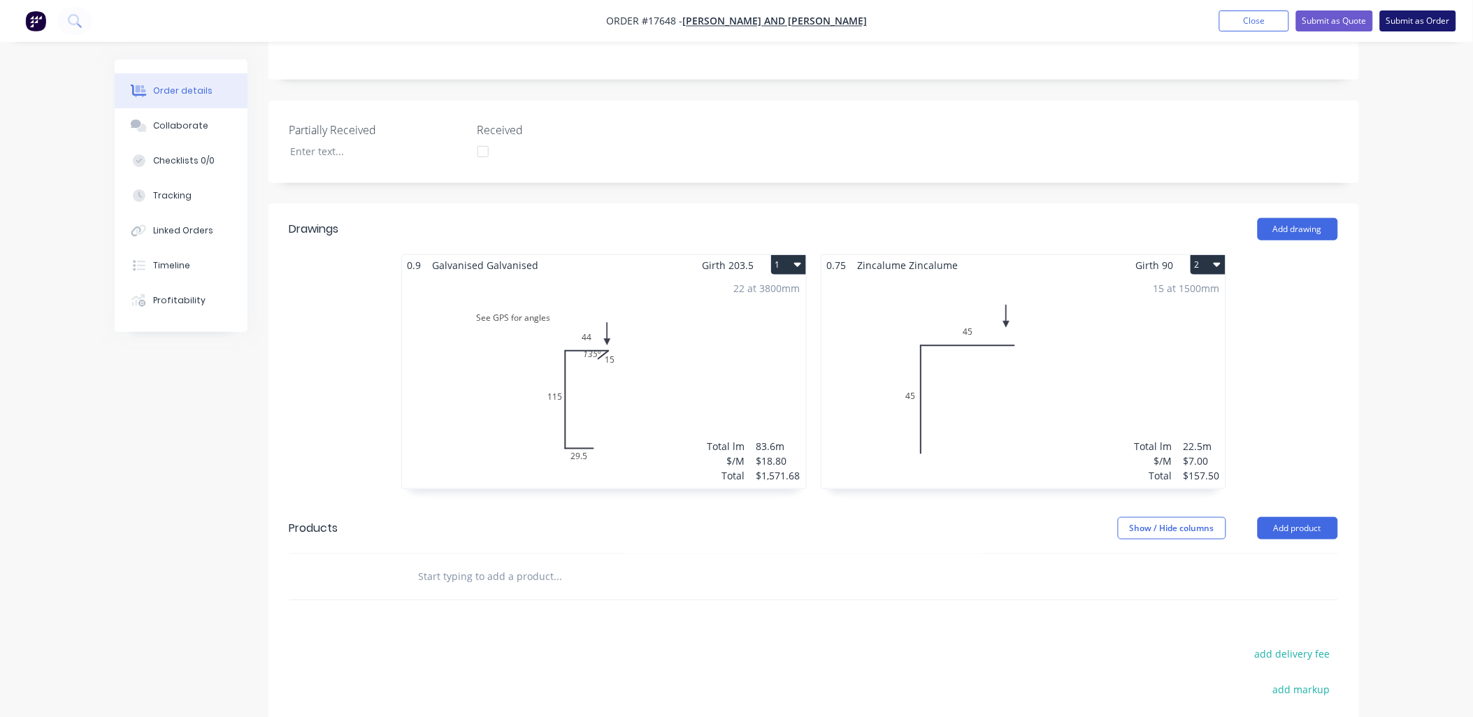
click at [1429, 17] on button "Submit as Order" at bounding box center [1418, 20] width 76 height 21
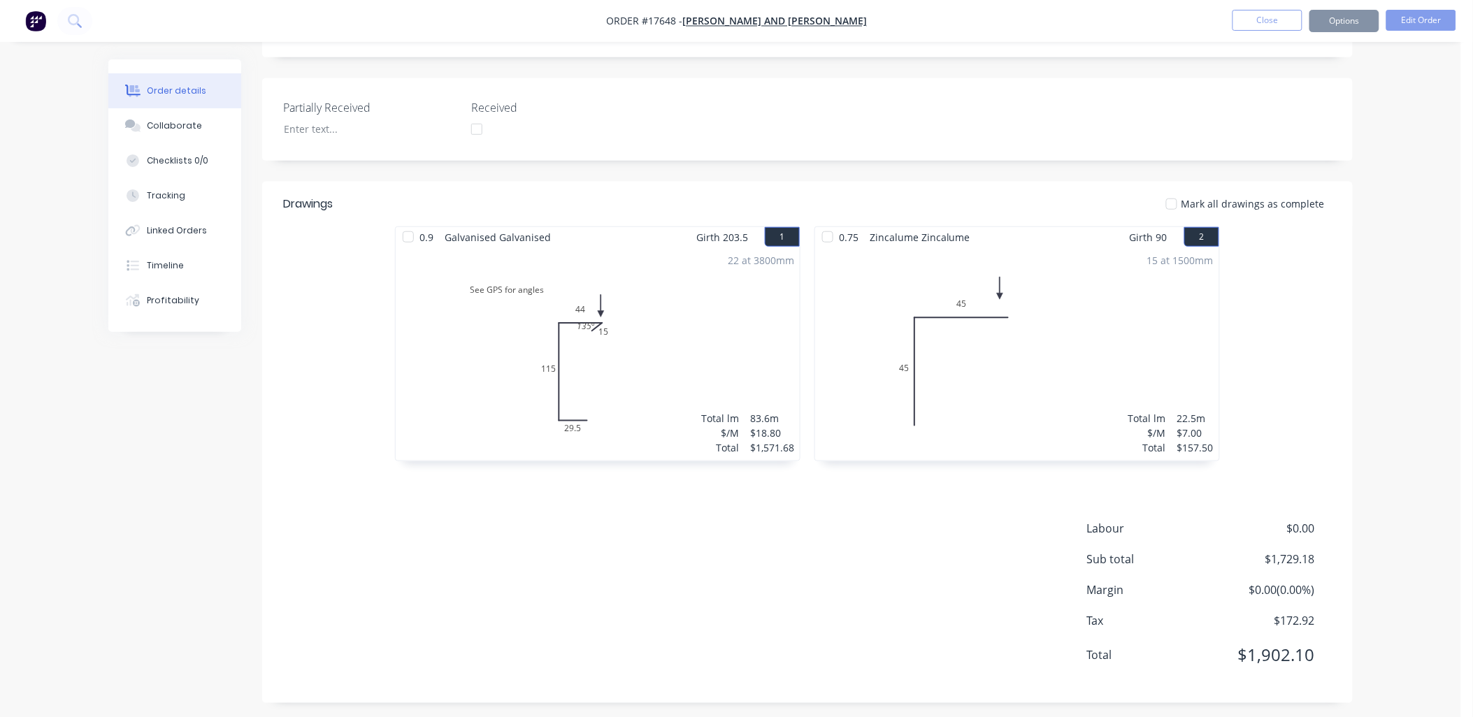
scroll to position [0, 0]
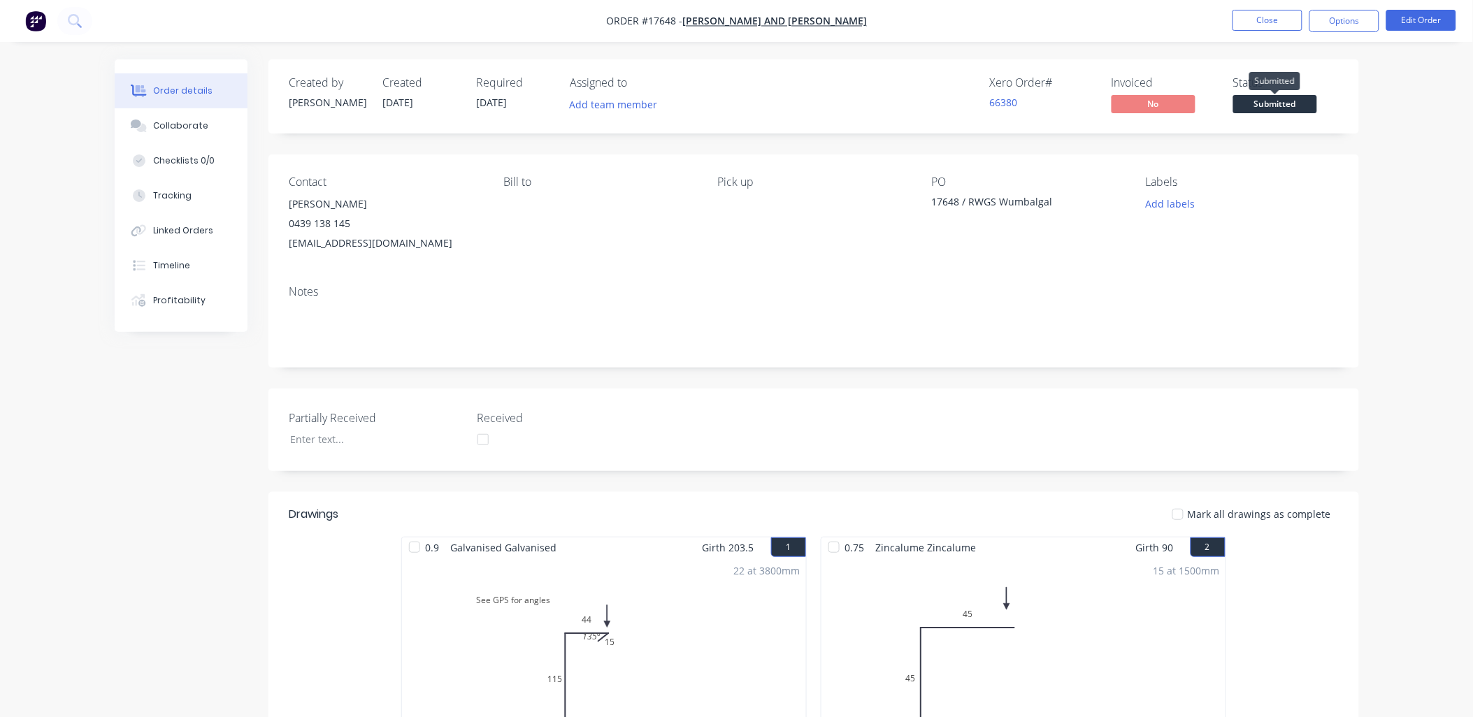
click at [1289, 105] on span "Submitted" at bounding box center [1275, 103] width 84 height 17
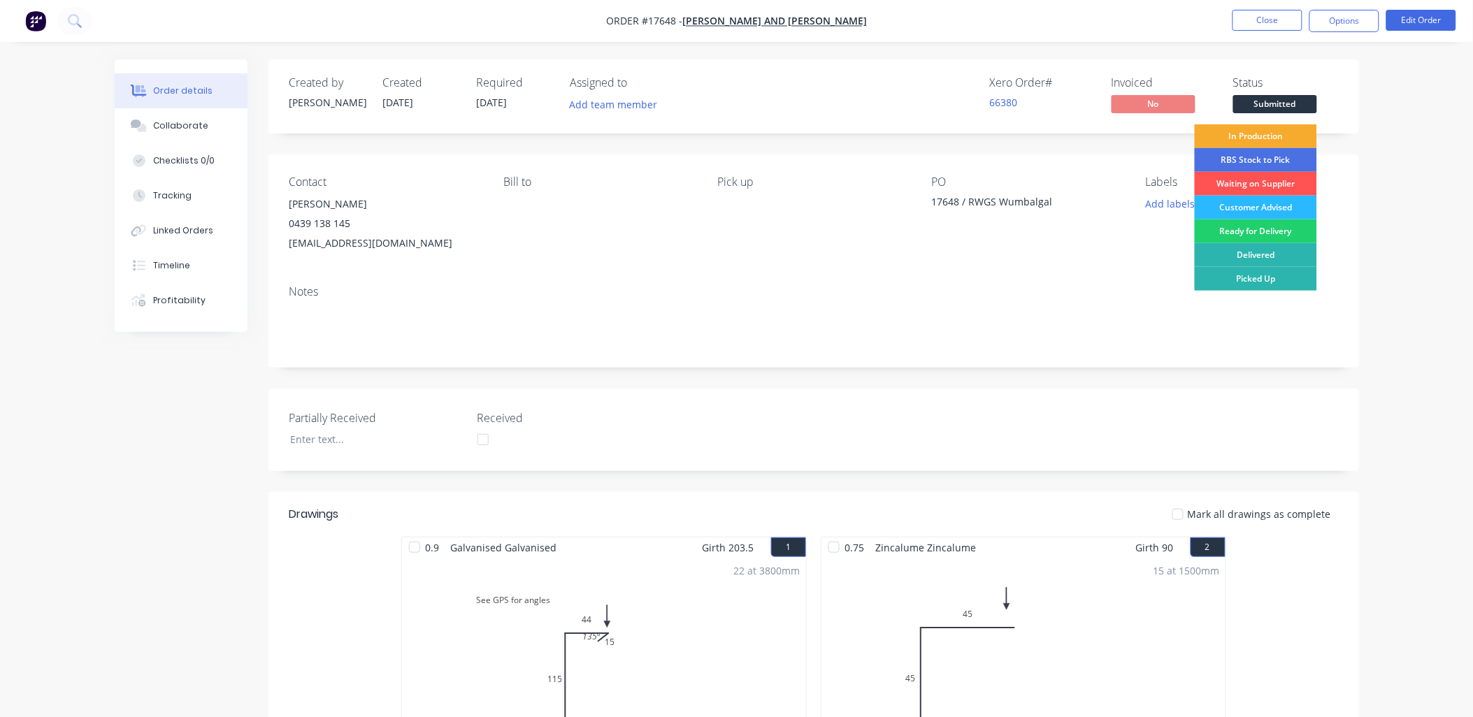
click at [1267, 131] on div "In Production" at bounding box center [1255, 136] width 122 height 24
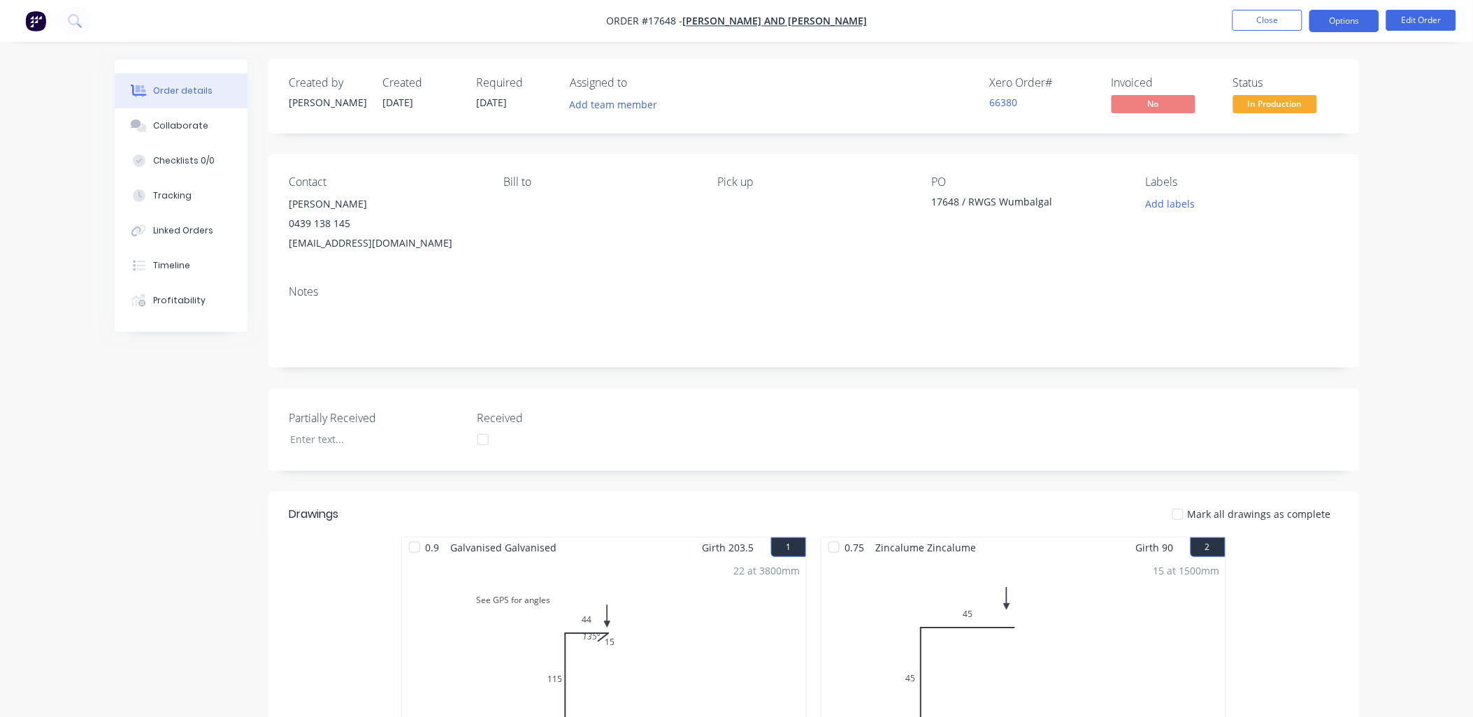
click at [1358, 24] on button "Options" at bounding box center [1344, 21] width 70 height 22
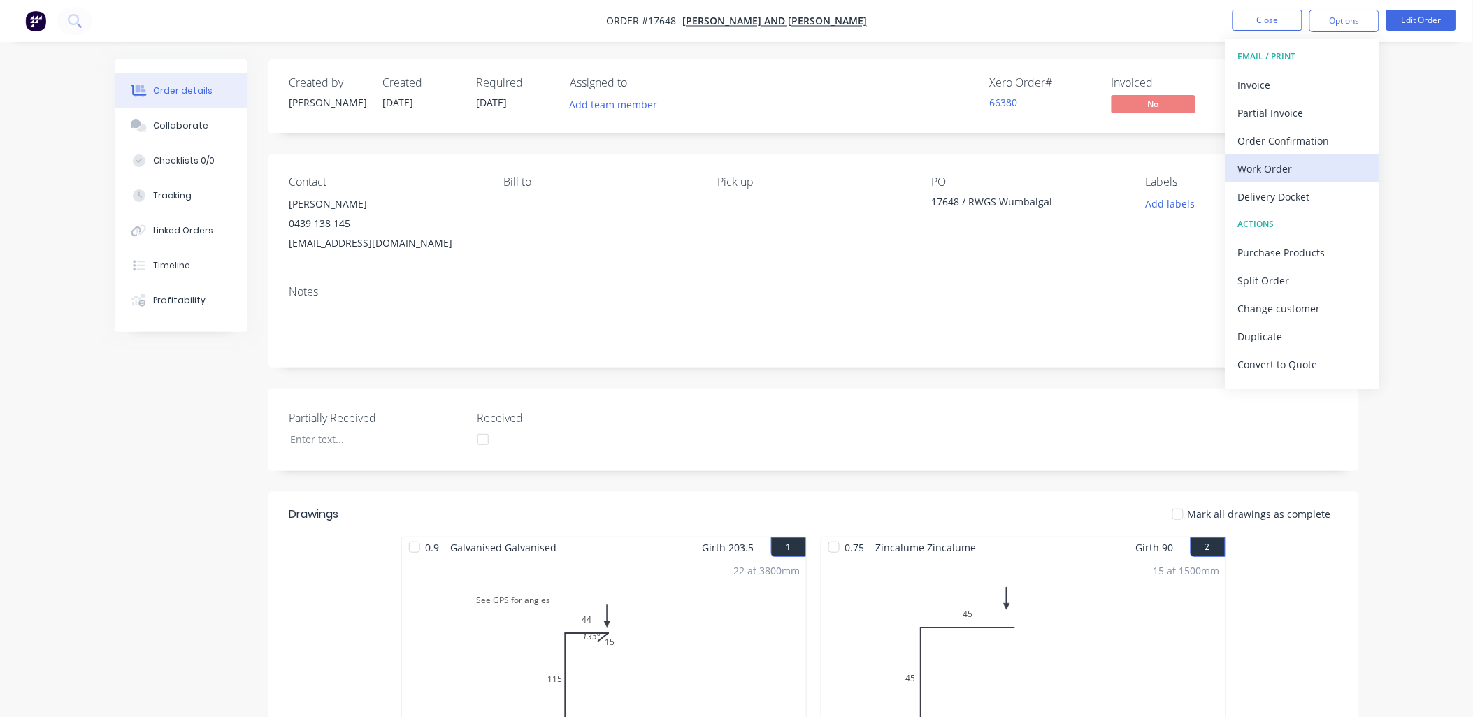
click at [1273, 157] on button "Work Order" at bounding box center [1302, 168] width 154 height 28
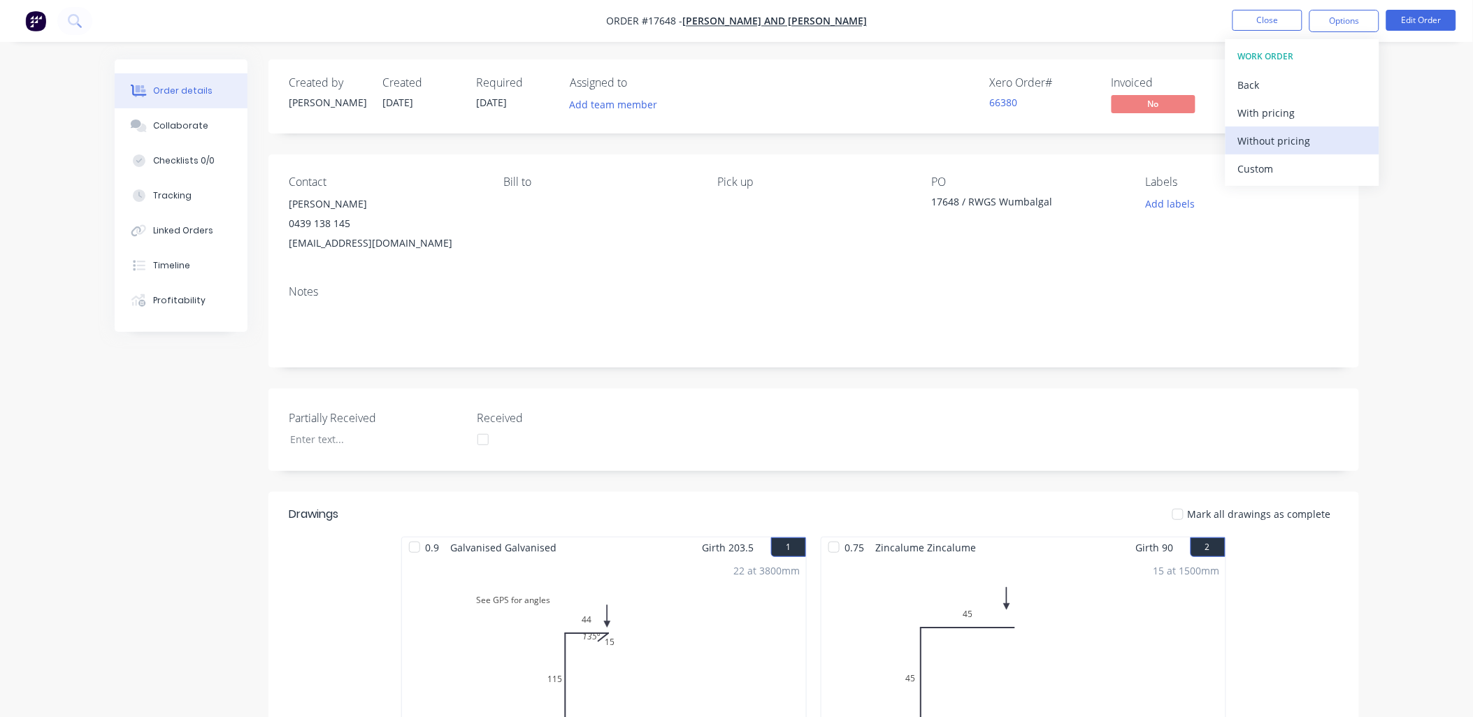
click at [1278, 145] on div "Without pricing" at bounding box center [1302, 141] width 129 height 20
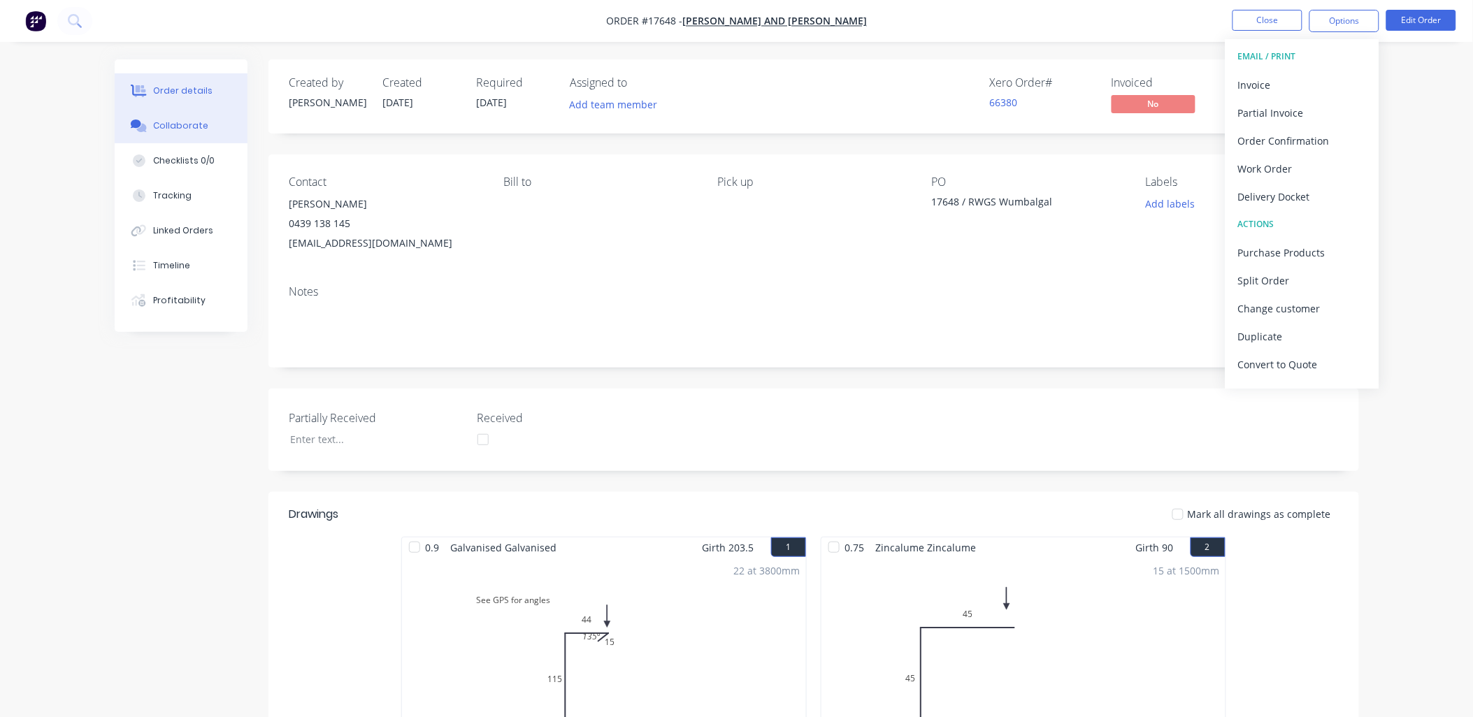
click at [198, 124] on div "Collaborate" at bounding box center [180, 126] width 55 height 13
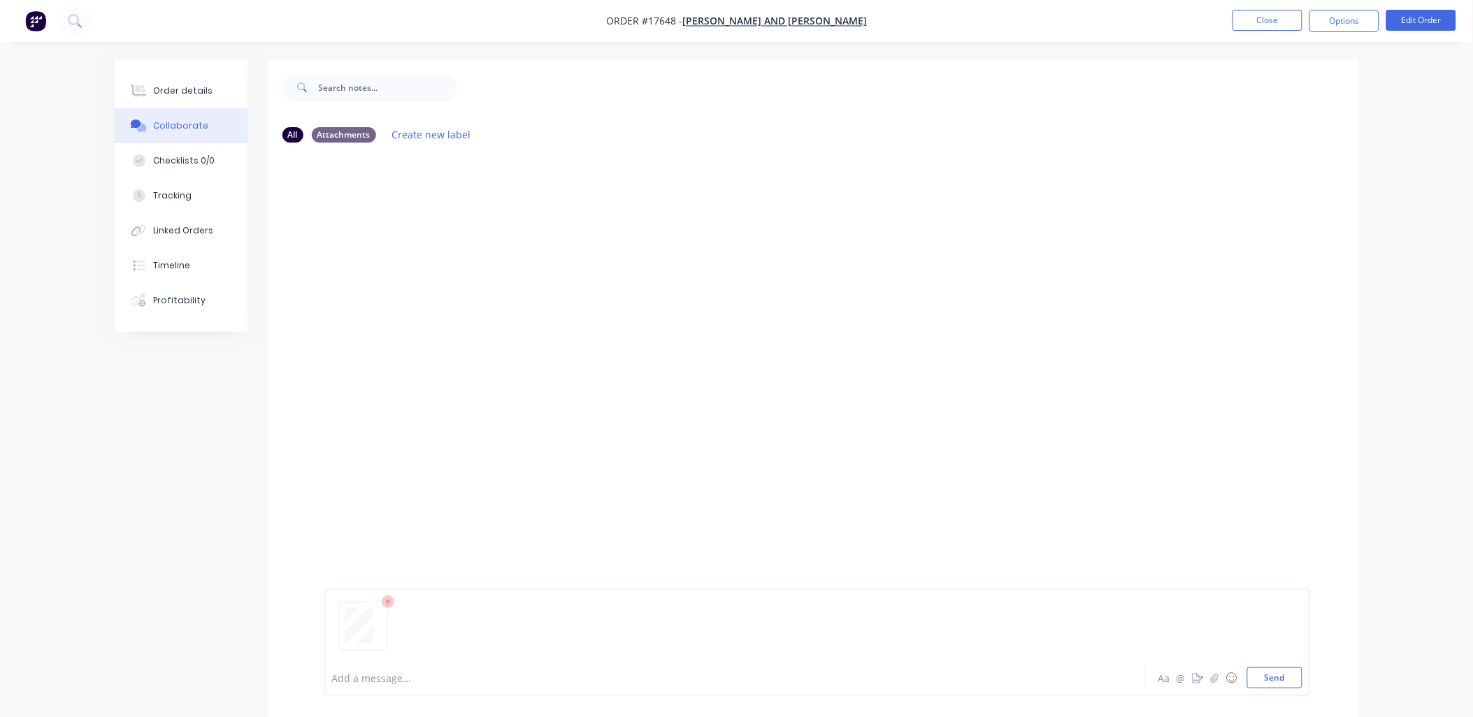
drag, startPoint x: 1285, startPoint y: 673, endPoint x: 1284, endPoint y: 665, distance: 7.7
click at [1285, 670] on button "Send" at bounding box center [1274, 677] width 55 height 21
